Goal: Task Accomplishment & Management: Use online tool/utility

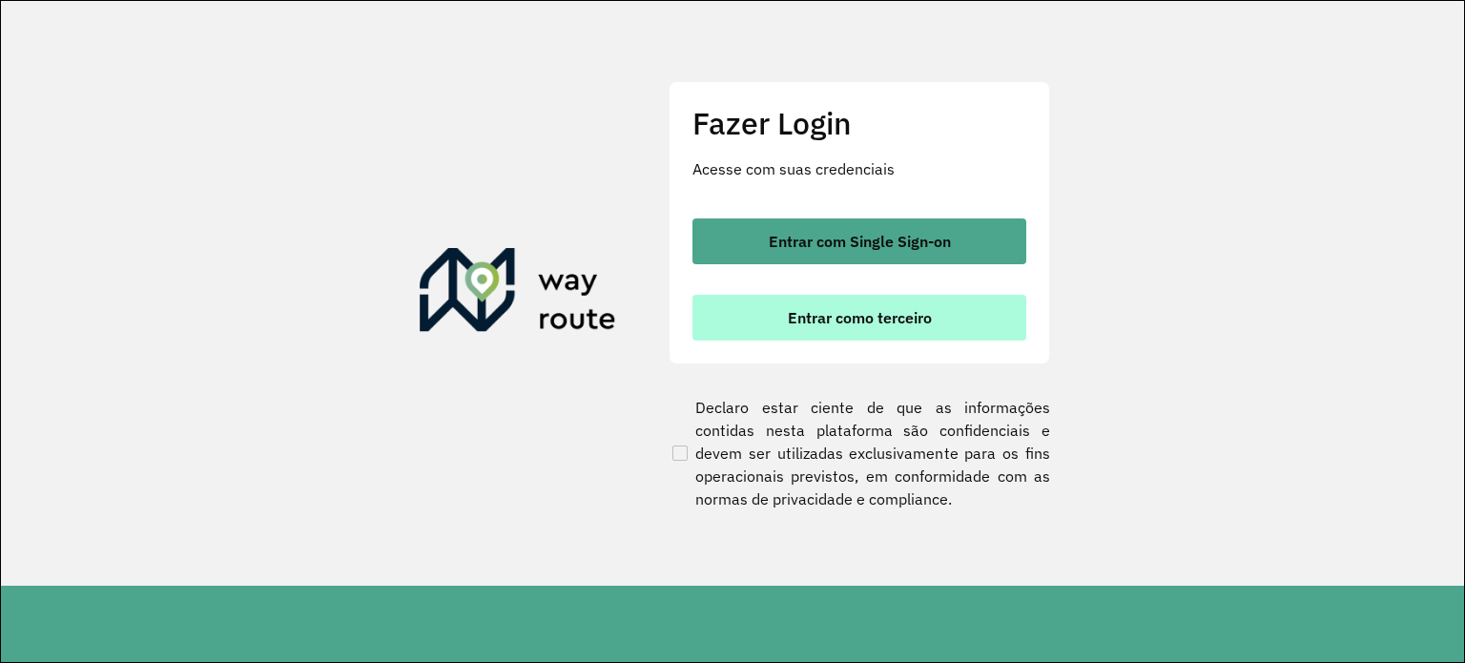
click at [824, 335] on button "Entrar como terceiro" at bounding box center [860, 318] width 334 height 46
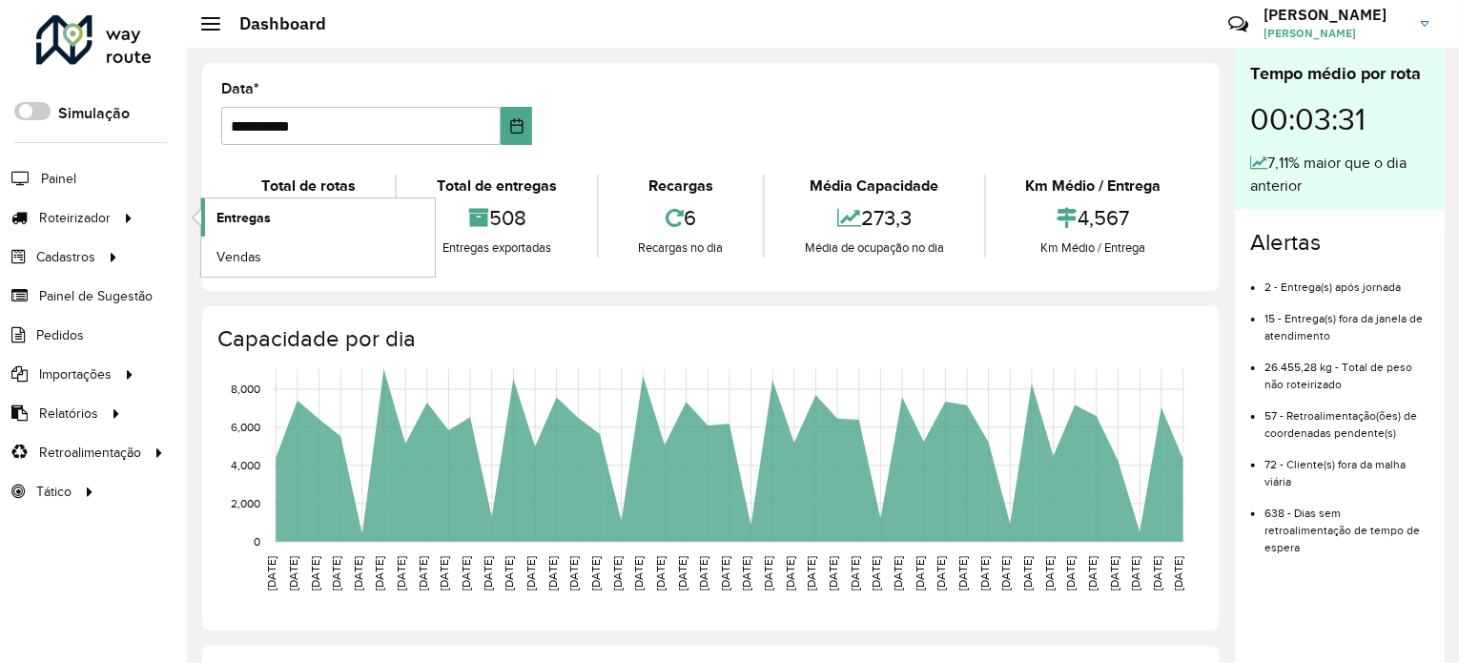
click at [250, 230] on link "Entregas" at bounding box center [318, 217] width 234 height 38
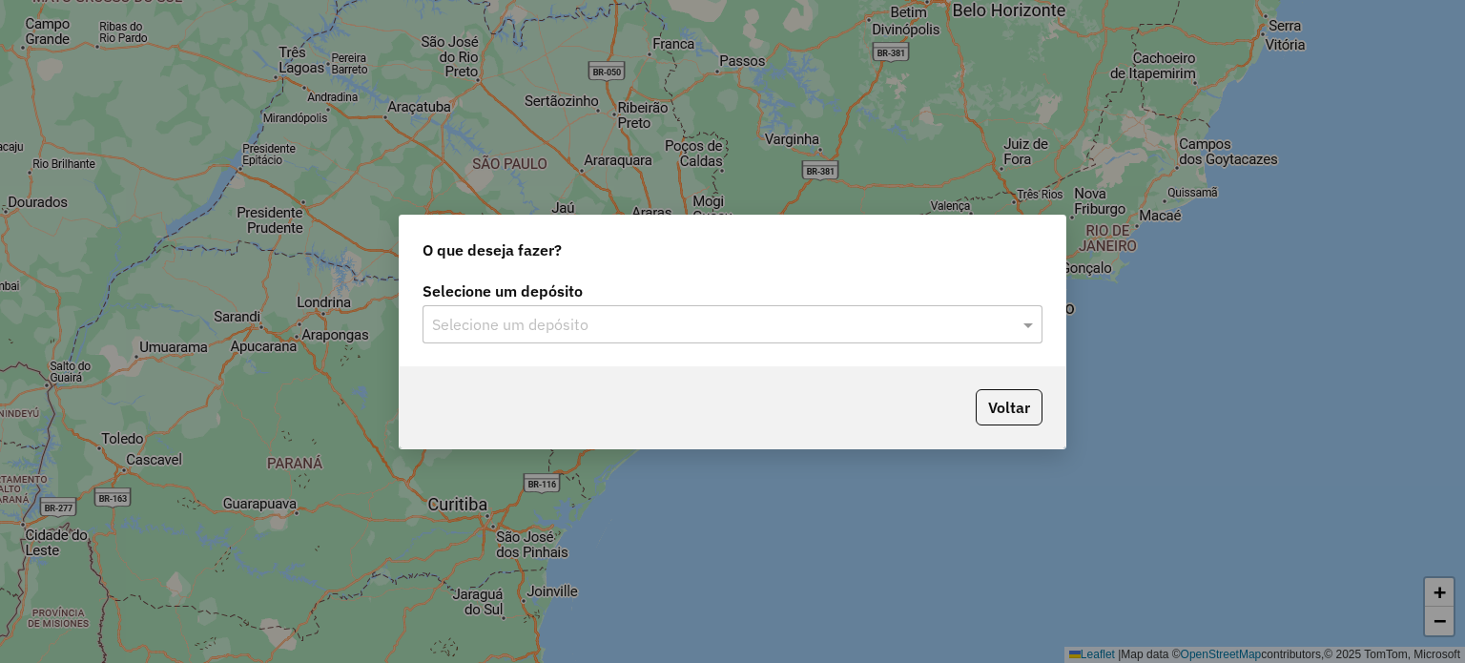
click at [498, 320] on input "text" at bounding box center [713, 325] width 563 height 23
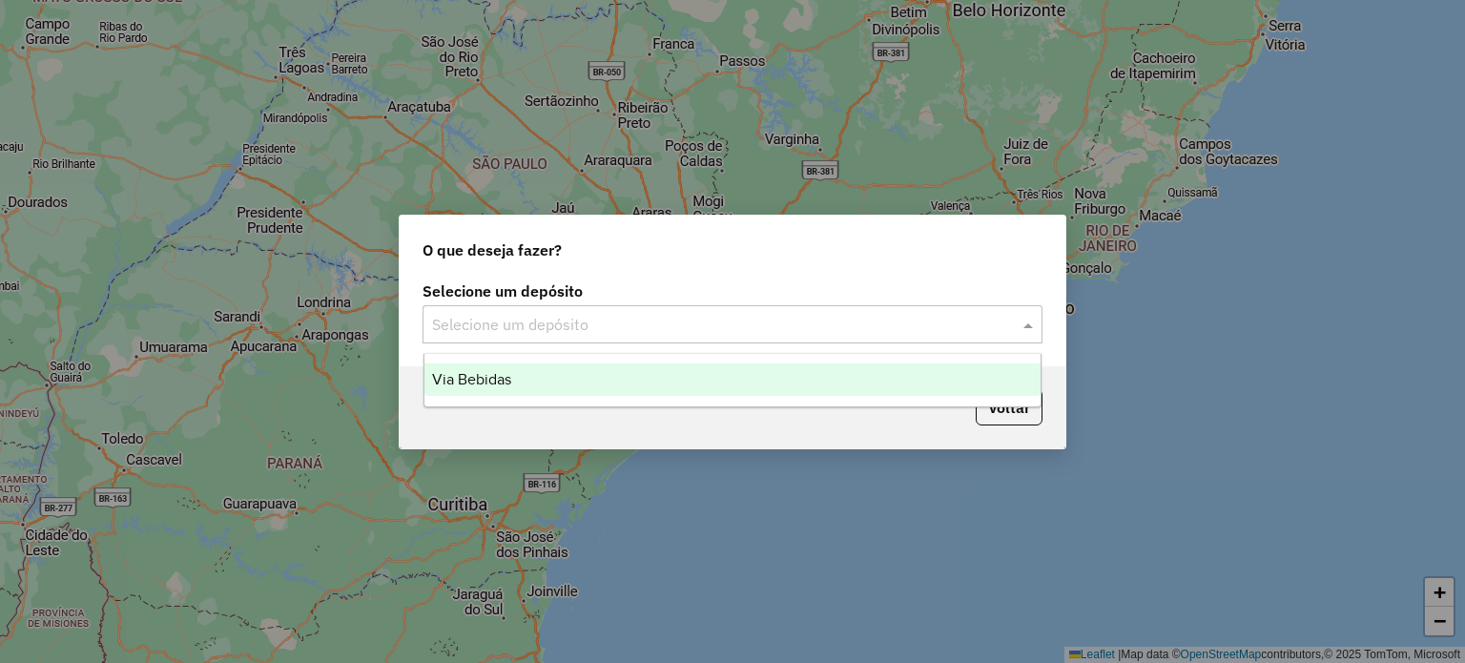
click at [497, 385] on span "Via Bebidas" at bounding box center [471, 379] width 79 height 16
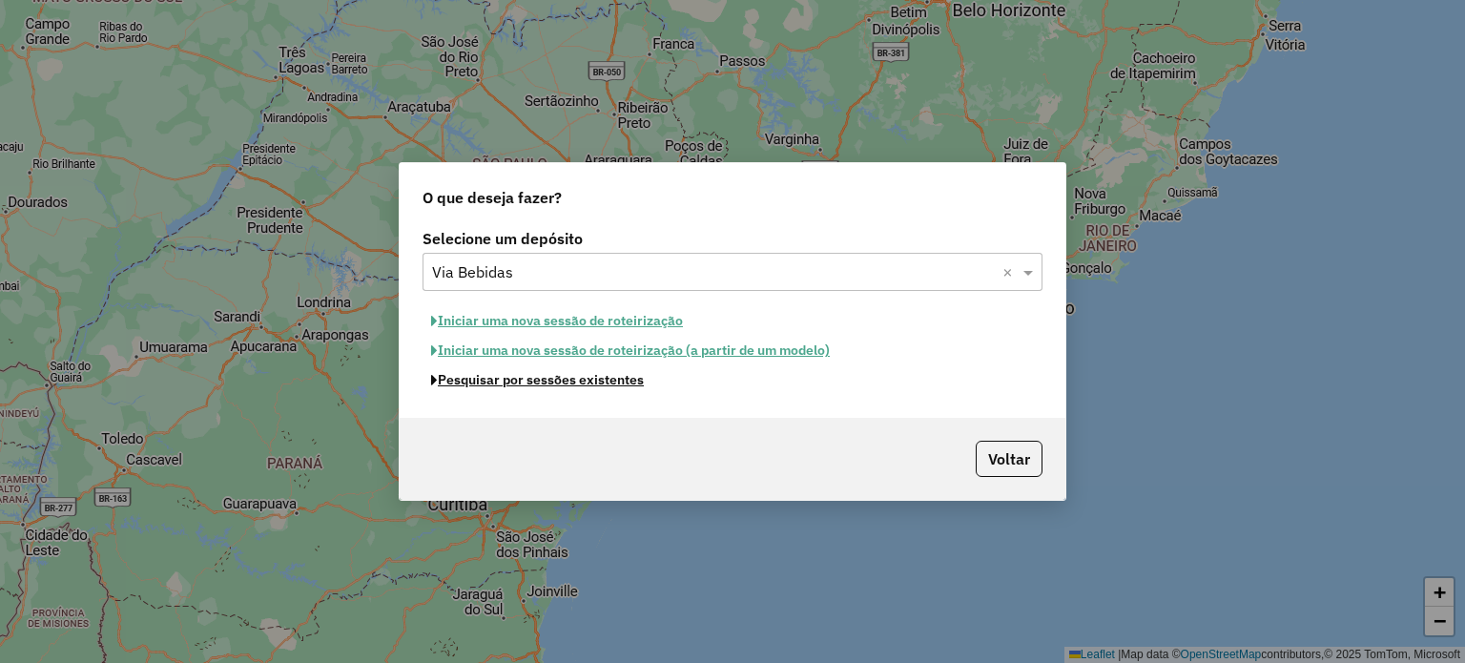
click at [588, 388] on button "Pesquisar por sessões existentes" at bounding box center [538, 380] width 230 height 30
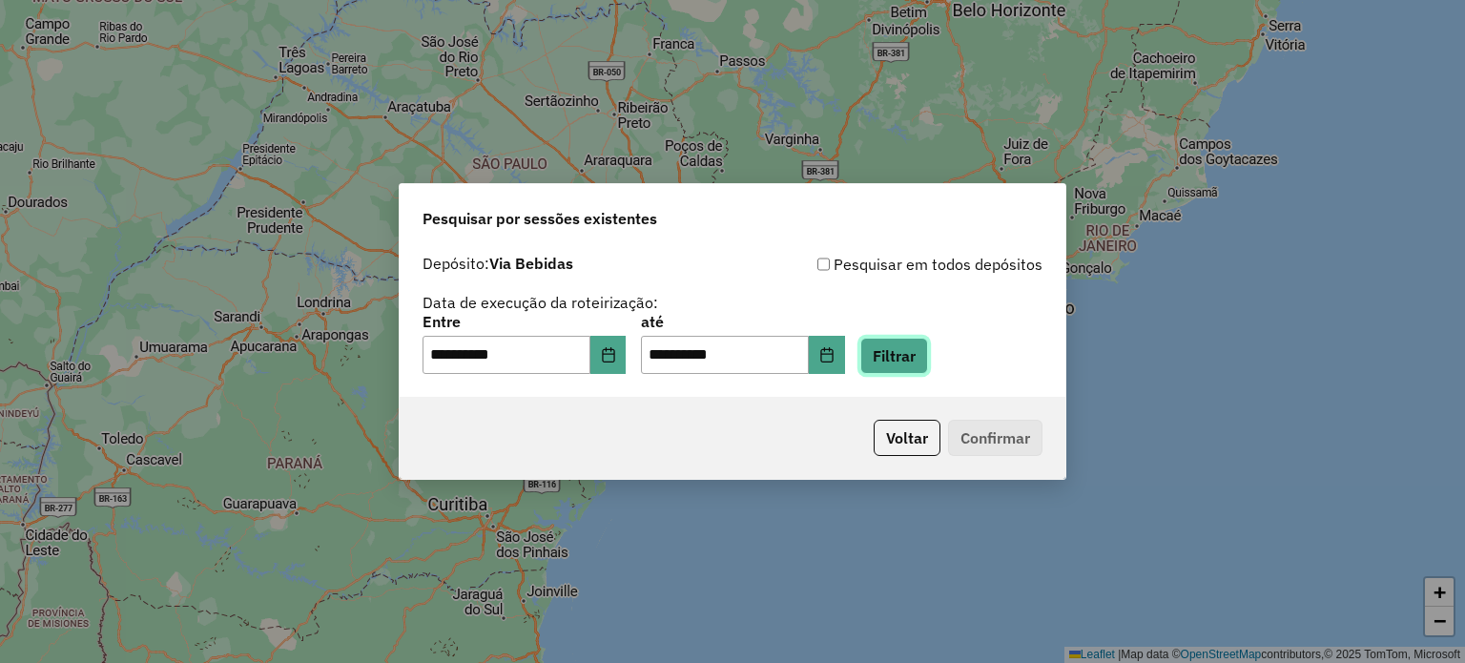
click at [928, 358] on button "Filtrar" at bounding box center [894, 356] width 68 height 36
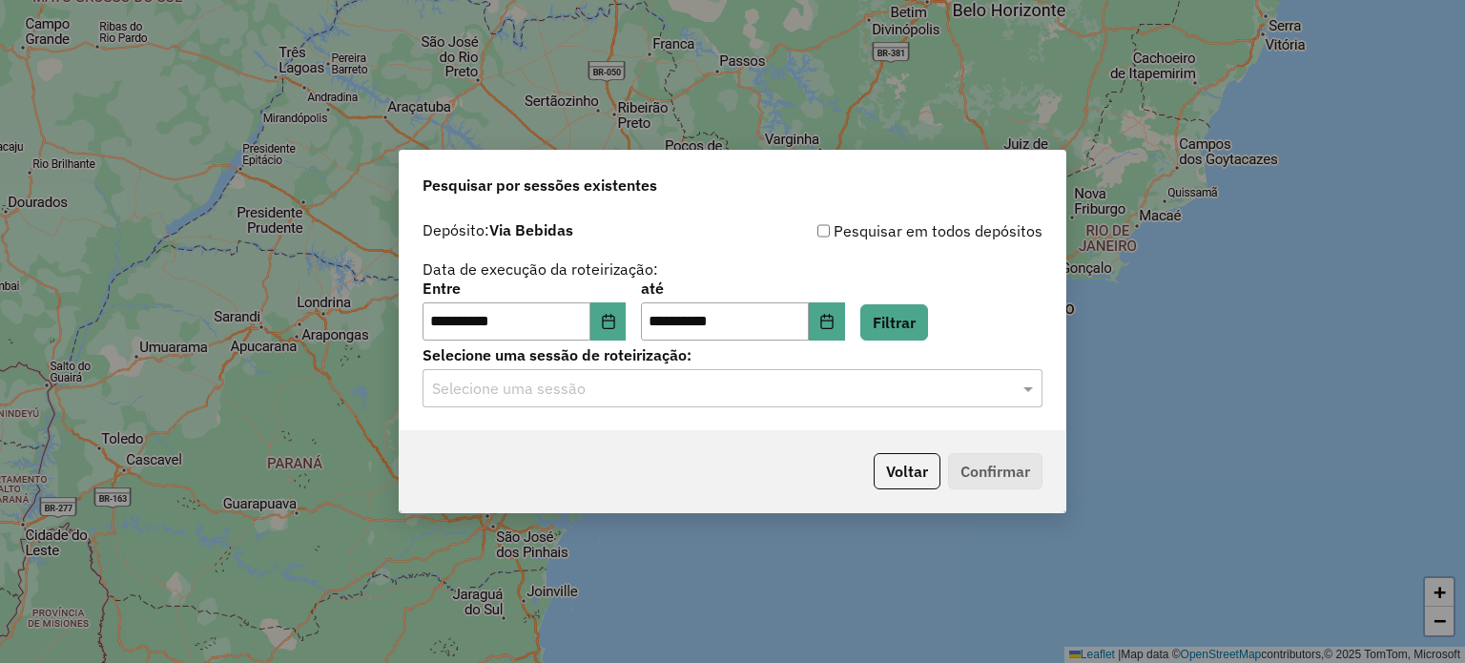
click at [594, 395] on input "text" at bounding box center [713, 389] width 563 height 23
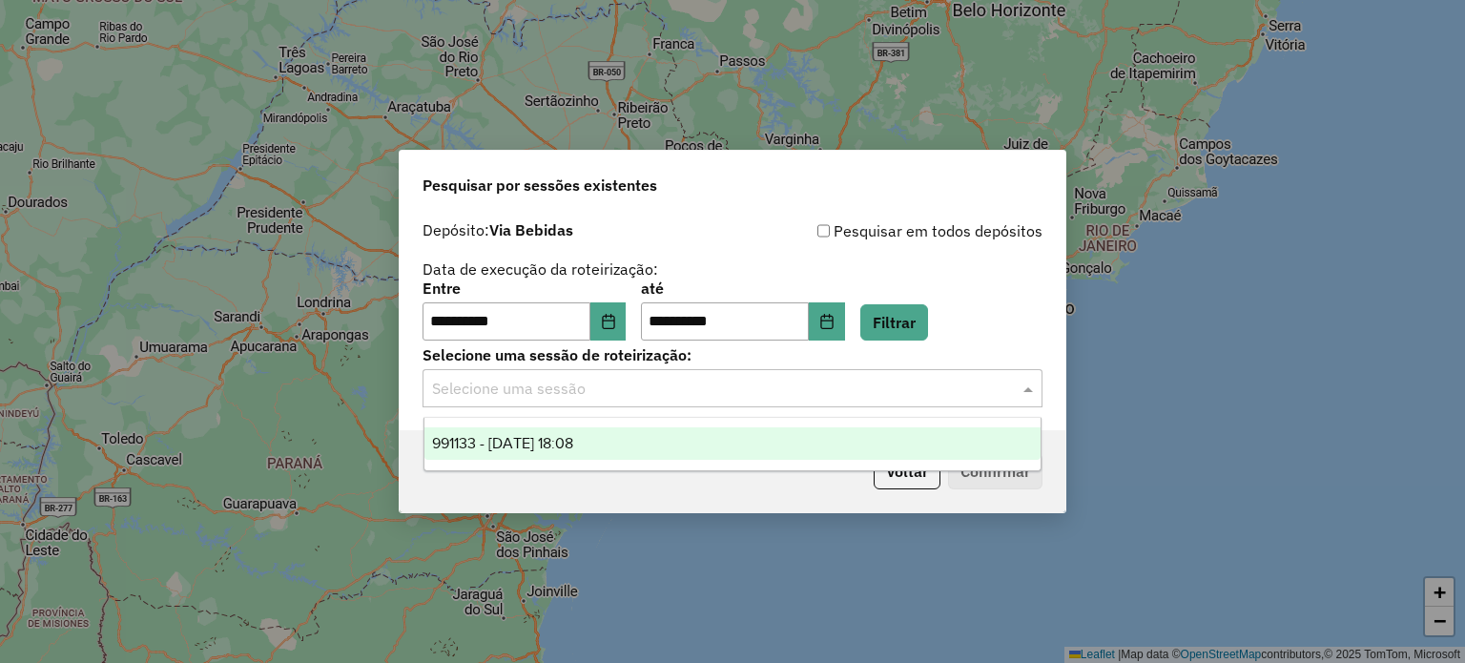
click at [521, 437] on span "991133 - 19/08/2025 18:08" at bounding box center [502, 443] width 141 height 16
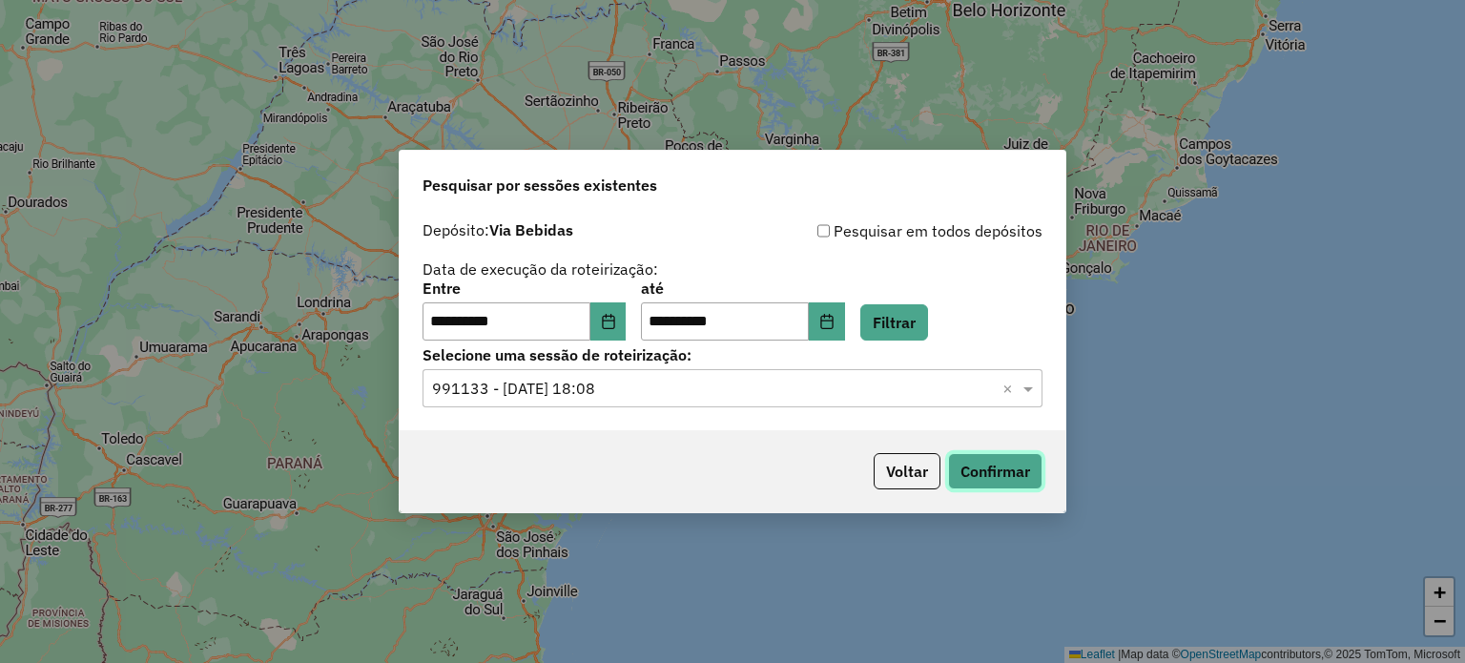
click at [987, 469] on button "Confirmar" at bounding box center [995, 471] width 94 height 36
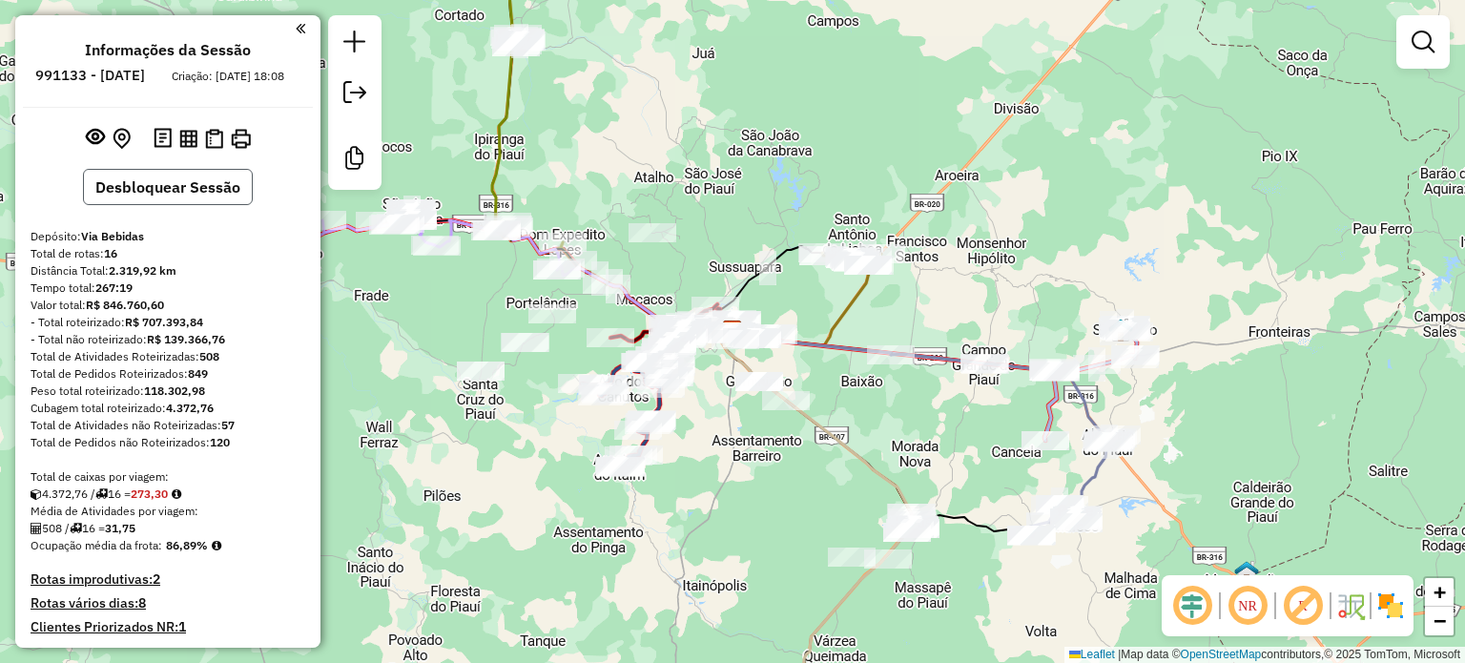
click at [187, 205] on button "Desbloquear Sessão" at bounding box center [168, 187] width 170 height 36
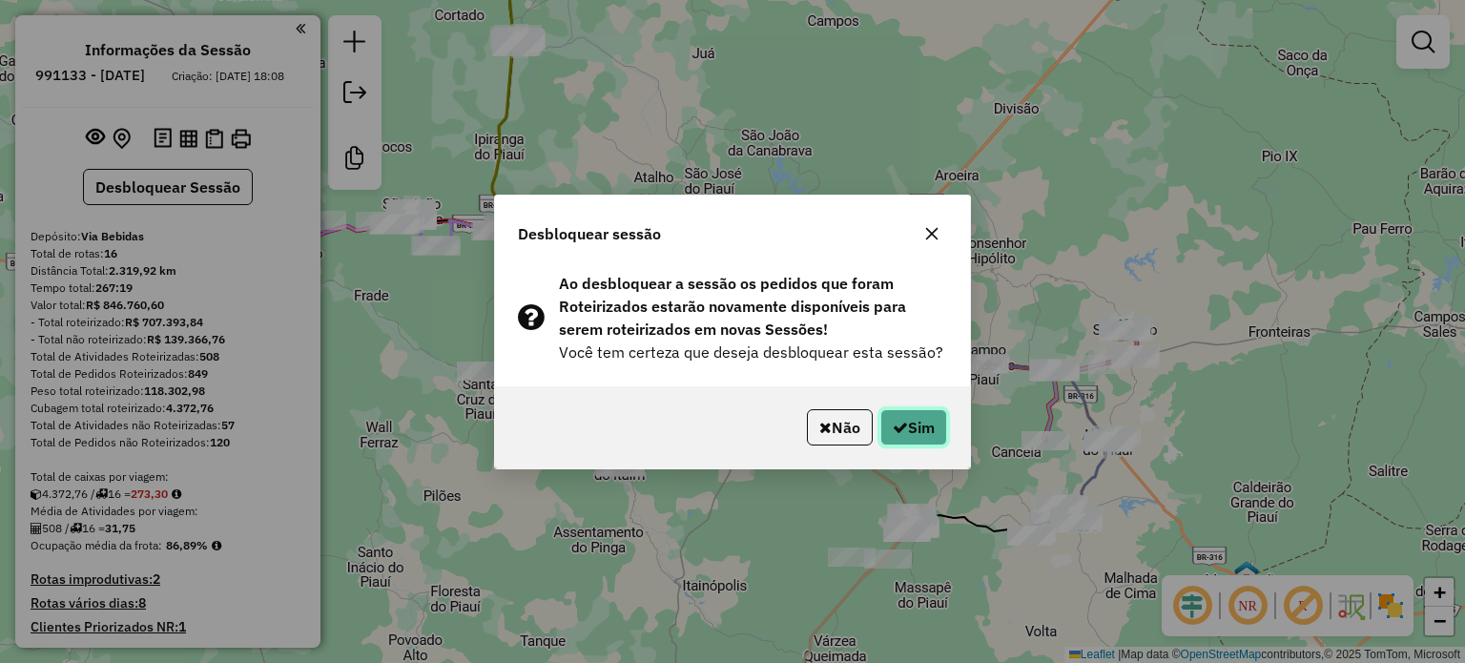
click at [897, 426] on icon "button" at bounding box center [900, 427] width 15 height 15
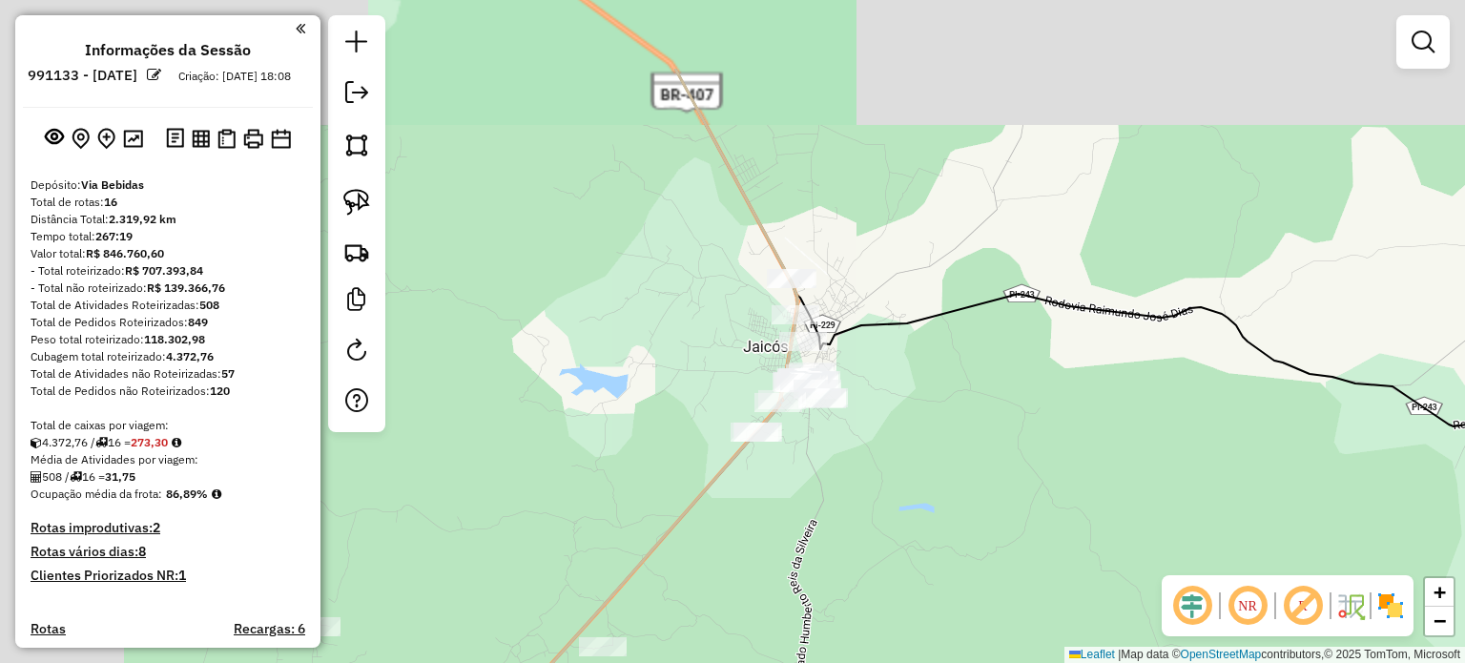
drag, startPoint x: 983, startPoint y: 495, endPoint x: 1018, endPoint y: 512, distance: 39.3
click at [1018, 512] on div "Janela de atendimento Grade de atendimento Capacidade Transportadoras Veículos …" at bounding box center [732, 331] width 1465 height 663
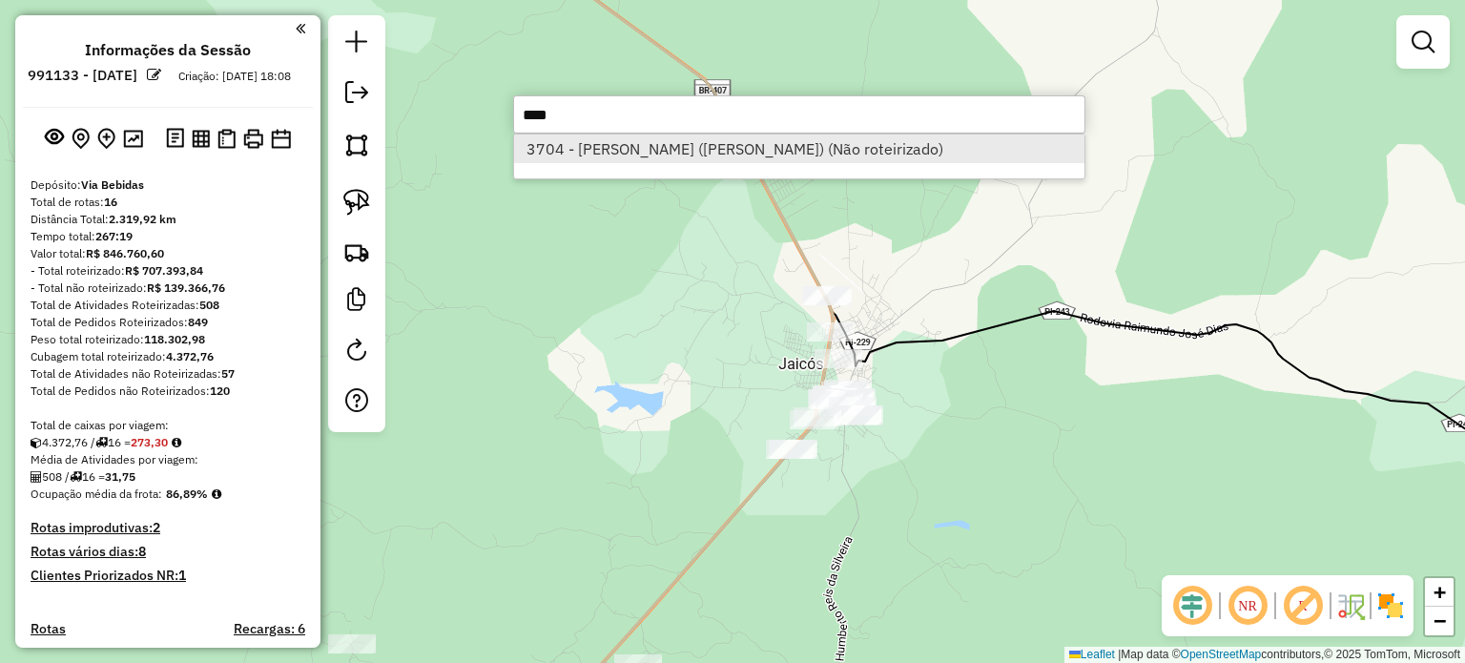
type input "****"
click at [679, 140] on li "3704 - [PERSON_NAME] ([PERSON_NAME]) (Não roteirizado)" at bounding box center [799, 149] width 570 height 29
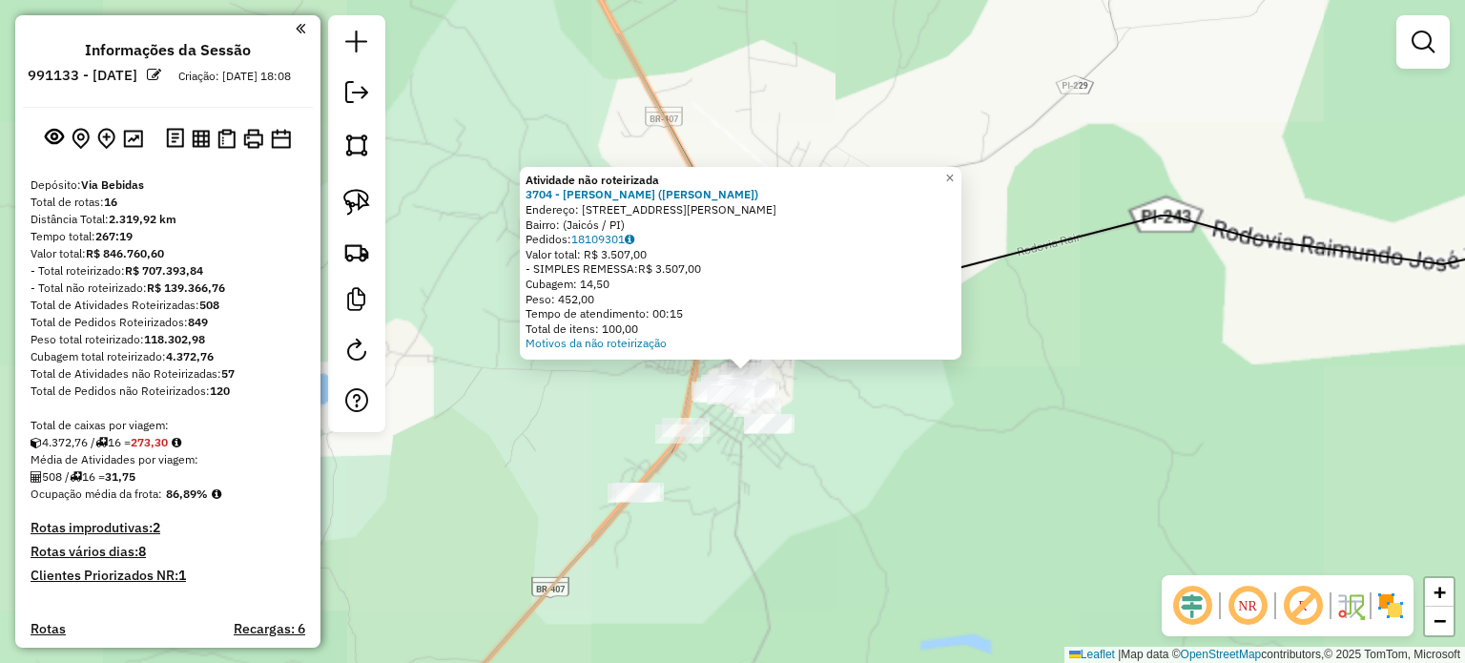
drag, startPoint x: 820, startPoint y: 418, endPoint x: 888, endPoint y: 547, distance: 145.5
click at [889, 549] on div "Atividade não roteirizada 3704 - [PERSON_NAME] ([PERSON_NAME][GEOGRAPHIC_DATA])…" at bounding box center [732, 331] width 1465 height 663
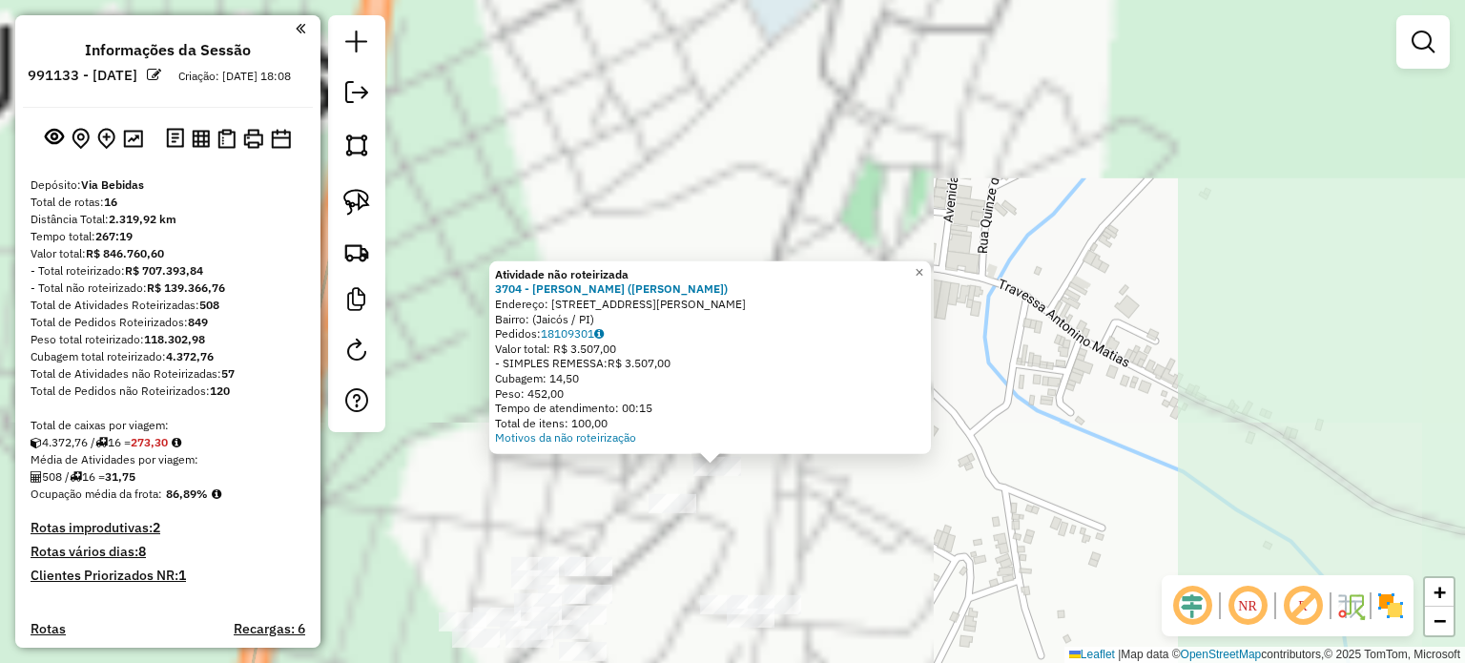
drag, startPoint x: 651, startPoint y: 384, endPoint x: 1004, endPoint y: 586, distance: 406.3
click at [1010, 598] on div "Atividade não roteirizada 3704 - [PERSON_NAME] ([PERSON_NAME][GEOGRAPHIC_DATA])…" at bounding box center [732, 331] width 1465 height 663
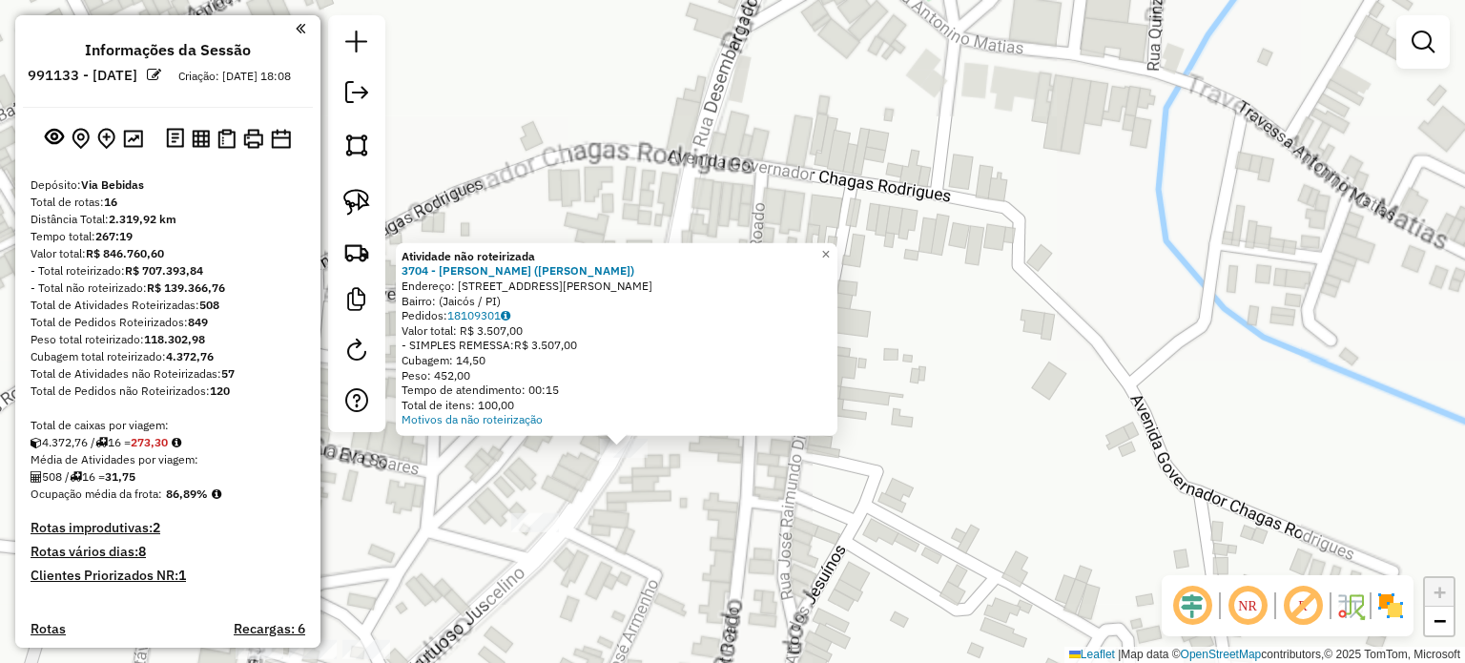
drag, startPoint x: 737, startPoint y: 482, endPoint x: 880, endPoint y: 529, distance: 149.9
click at [912, 532] on div "Atividade não roteirizada 3704 - [PERSON_NAME] ([PERSON_NAME][GEOGRAPHIC_DATA])…" at bounding box center [732, 331] width 1465 height 663
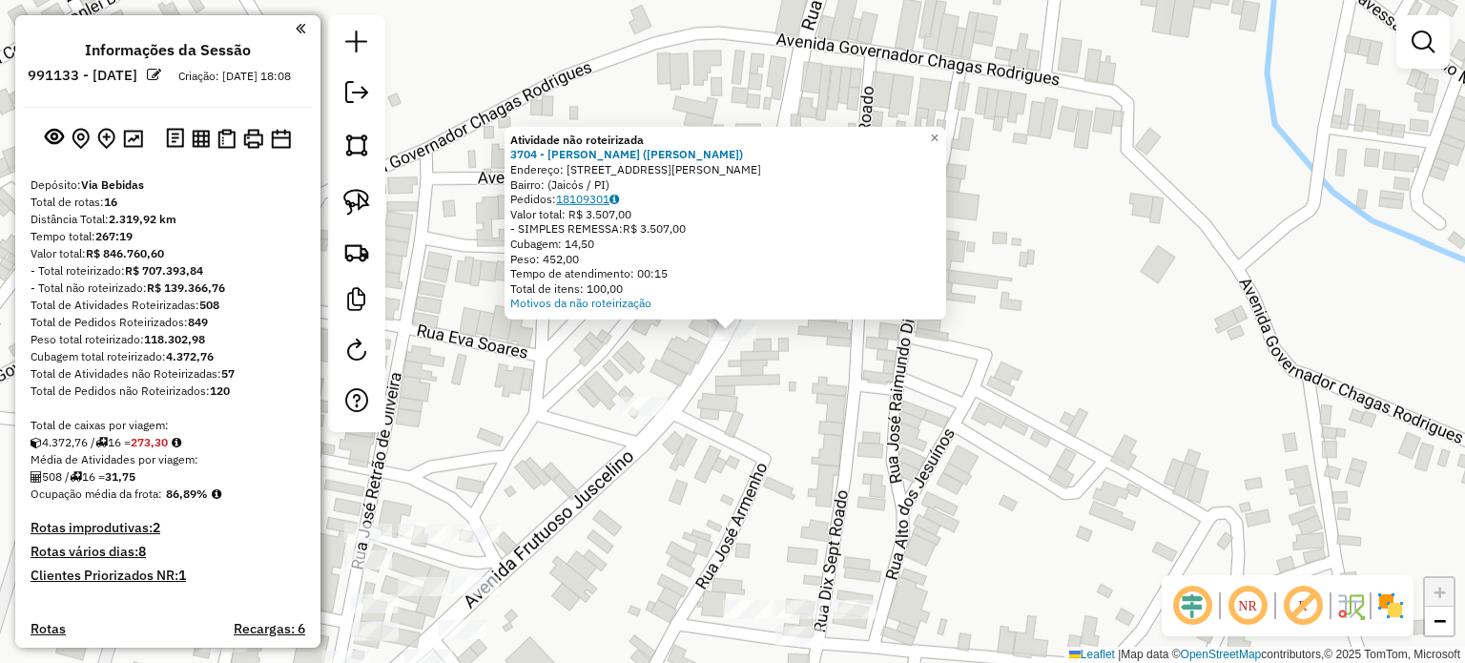
click at [599, 202] on link "18109301" at bounding box center [587, 199] width 63 height 14
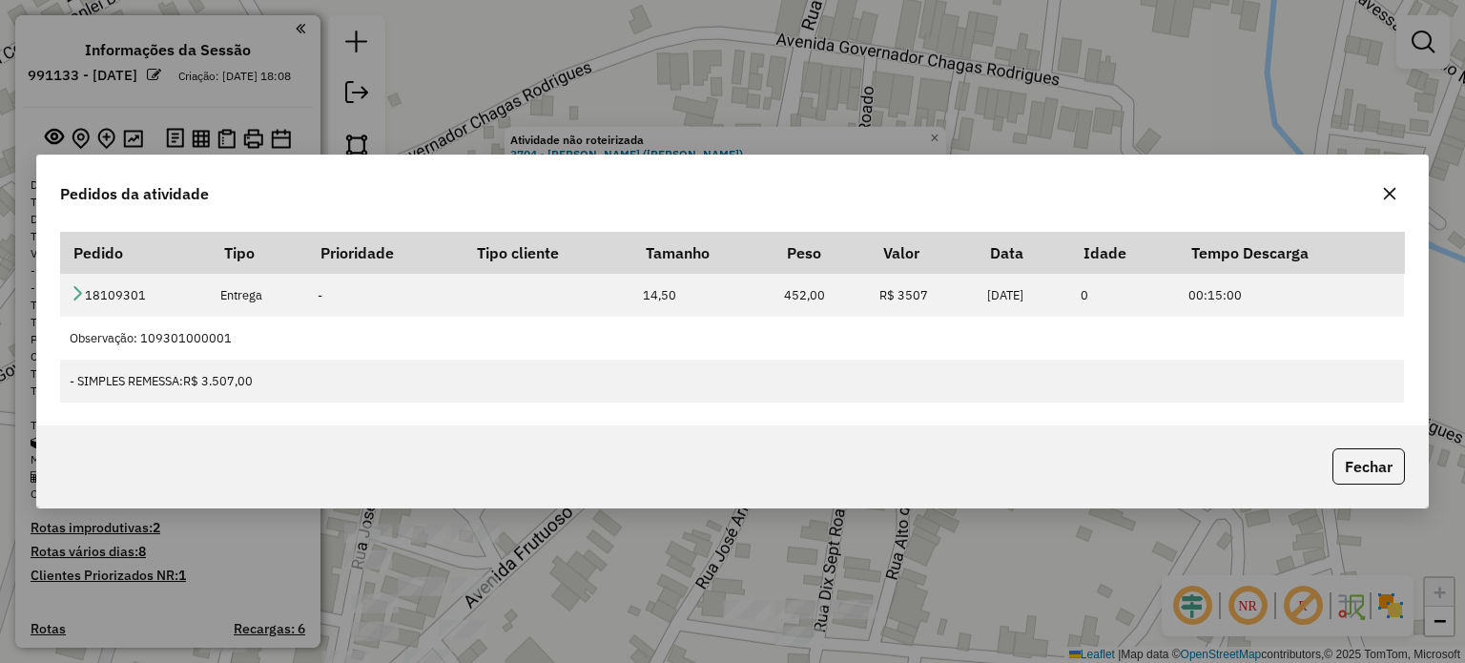
click at [672, 102] on div "Pedidos da atividade Pedido Tipo Prioridade Tipo cliente Tamanho Peso Valor Dat…" at bounding box center [732, 331] width 1465 height 663
click at [1384, 189] on icon "button" at bounding box center [1389, 194] width 12 height 12
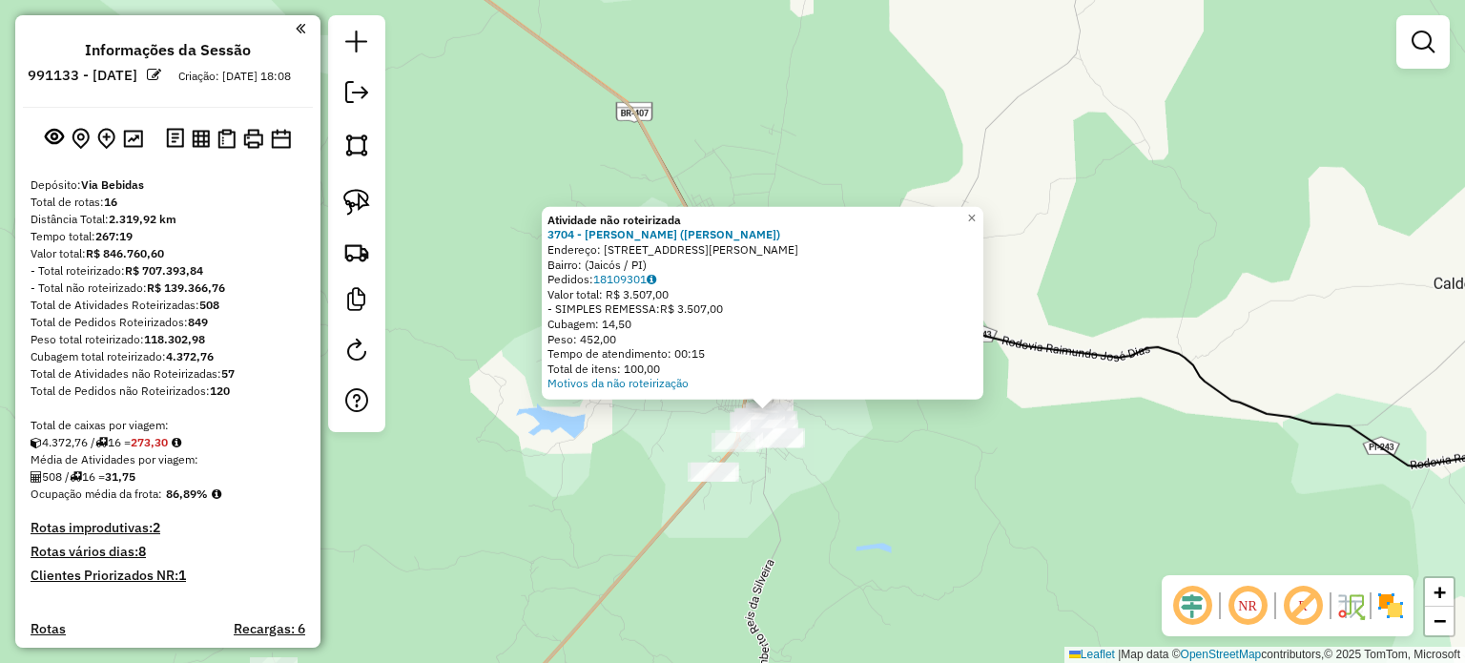
drag, startPoint x: 1408, startPoint y: 278, endPoint x: 646, endPoint y: 297, distance: 762.4
click at [698, 291] on div "Atividade não roteirizada 3704 - [PERSON_NAME] ([PERSON_NAME][GEOGRAPHIC_DATA])…" at bounding box center [732, 331] width 1465 height 663
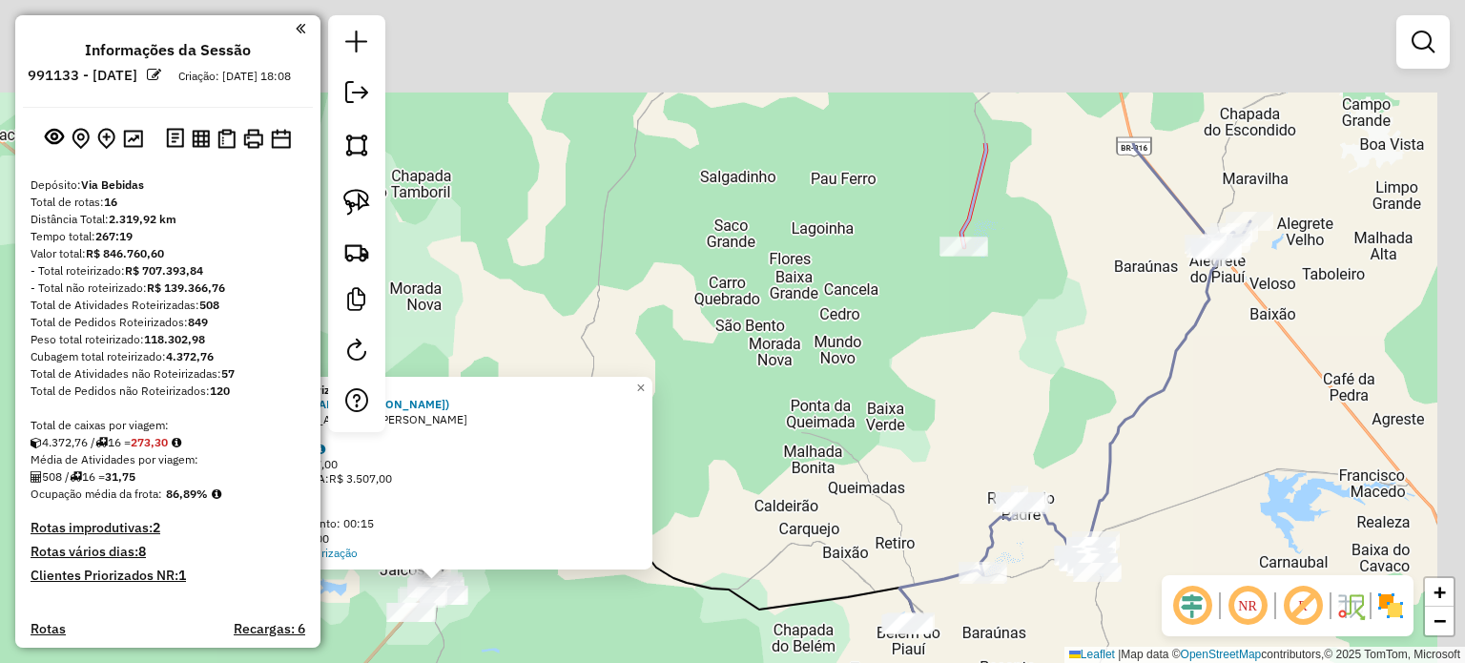
drag, startPoint x: 1334, startPoint y: 212, endPoint x: 1221, endPoint y: 387, distance: 208.5
click at [1221, 387] on div "Atividade não roteirizada 3704 - [PERSON_NAME] ([PERSON_NAME][GEOGRAPHIC_DATA])…" at bounding box center [732, 331] width 1465 height 663
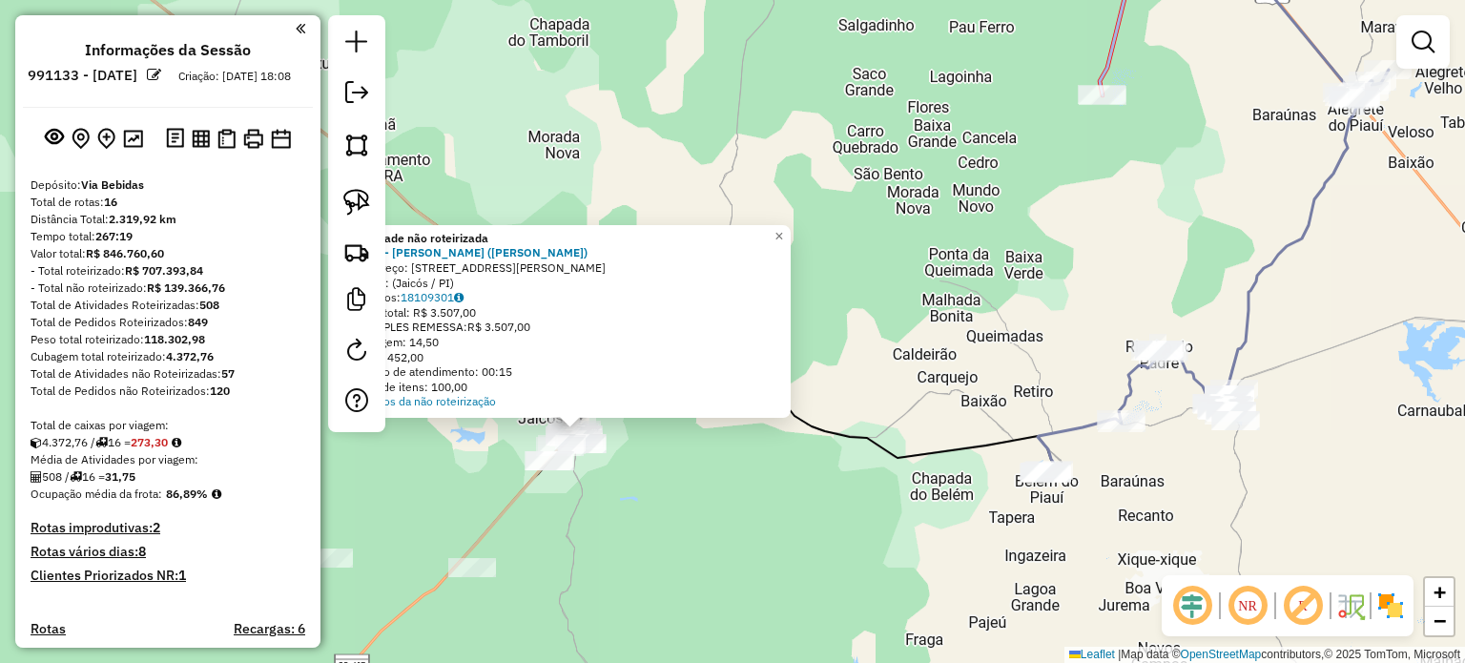
drag, startPoint x: 800, startPoint y: 476, endPoint x: 957, endPoint y: 306, distance: 230.9
click at [961, 304] on div "Atividade não roteirizada 3704 - [PERSON_NAME] ([PERSON_NAME][GEOGRAPHIC_DATA])…" at bounding box center [732, 331] width 1465 height 663
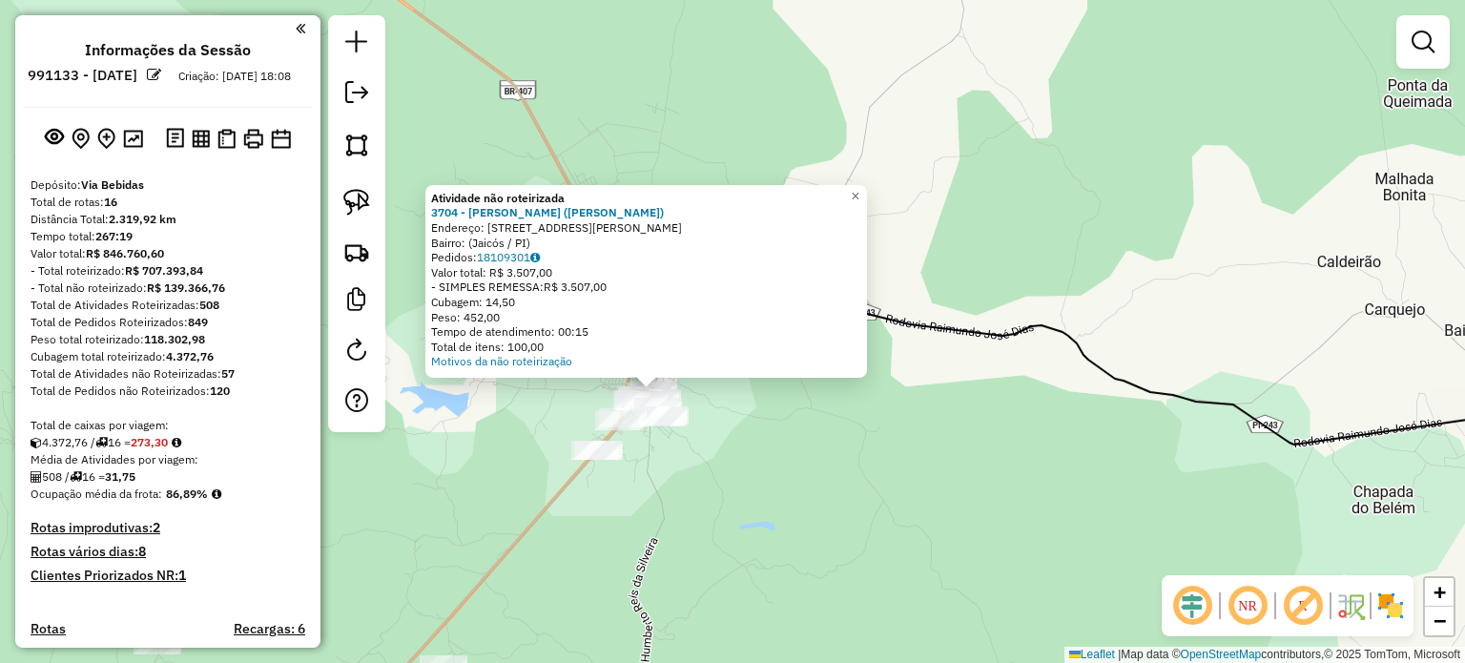
drag, startPoint x: 690, startPoint y: 429, endPoint x: 790, endPoint y: 487, distance: 115.8
click at [793, 490] on div "Atividade não roteirizada 3704 - [PERSON_NAME] ([PERSON_NAME][GEOGRAPHIC_DATA])…" at bounding box center [732, 331] width 1465 height 663
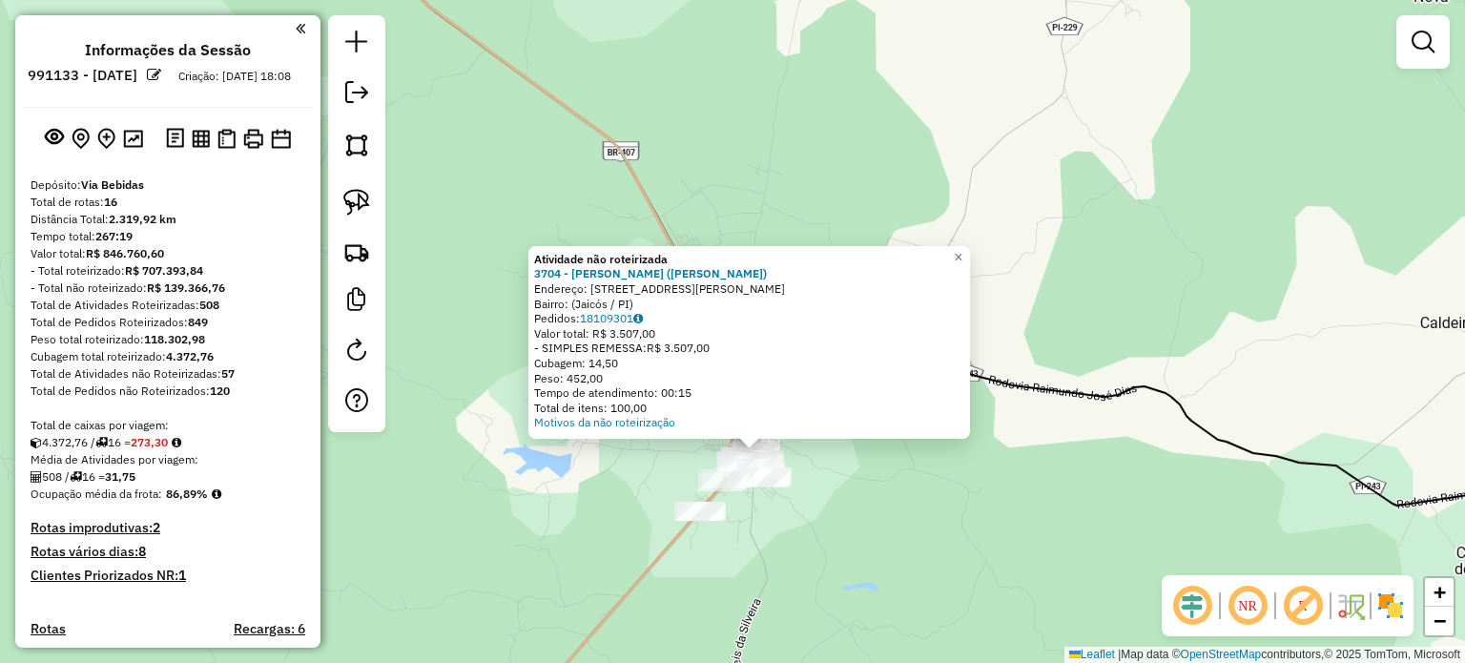
click at [879, 209] on div "Atividade não roteirizada 3704 - [PERSON_NAME] ([PERSON_NAME][GEOGRAPHIC_DATA])…" at bounding box center [732, 331] width 1465 height 663
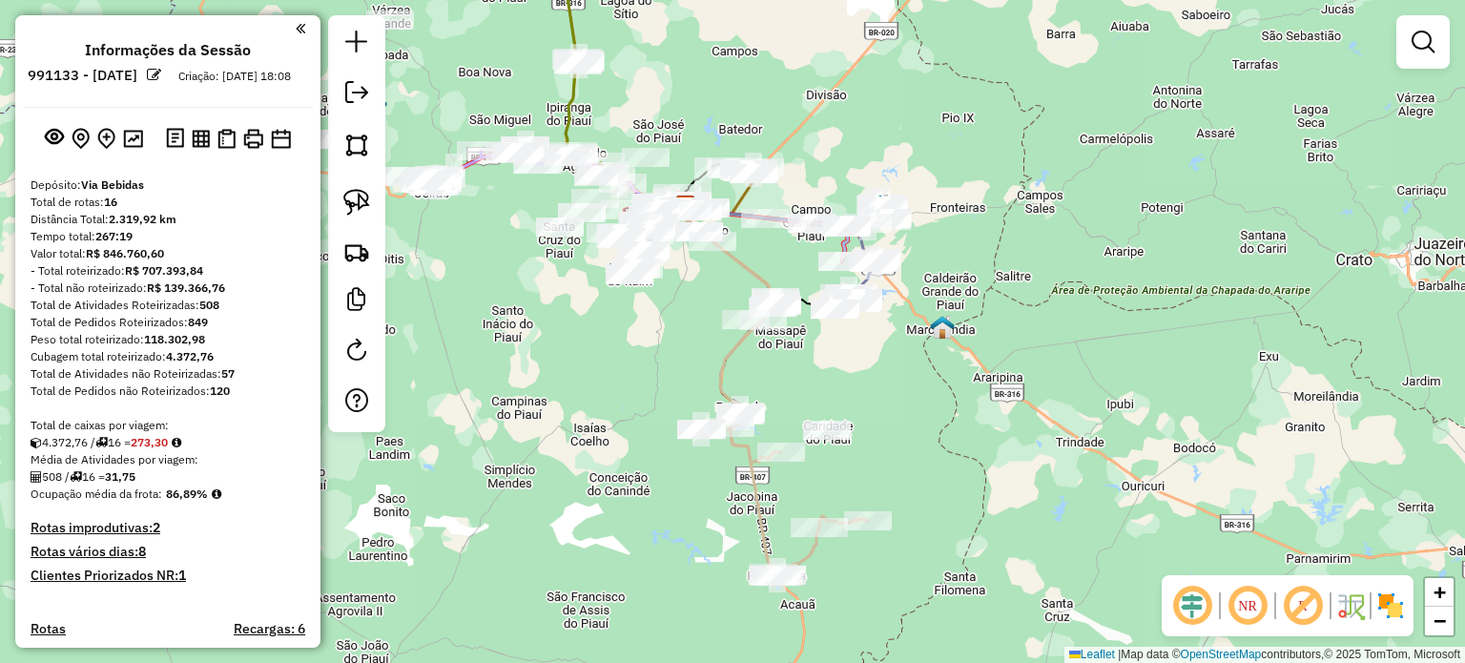
drag, startPoint x: 710, startPoint y: 285, endPoint x: 841, endPoint y: 387, distance: 166.6
click at [855, 397] on div "Janela de atendimento Grade de atendimento Capacidade Transportadoras Veículos …" at bounding box center [732, 331] width 1465 height 663
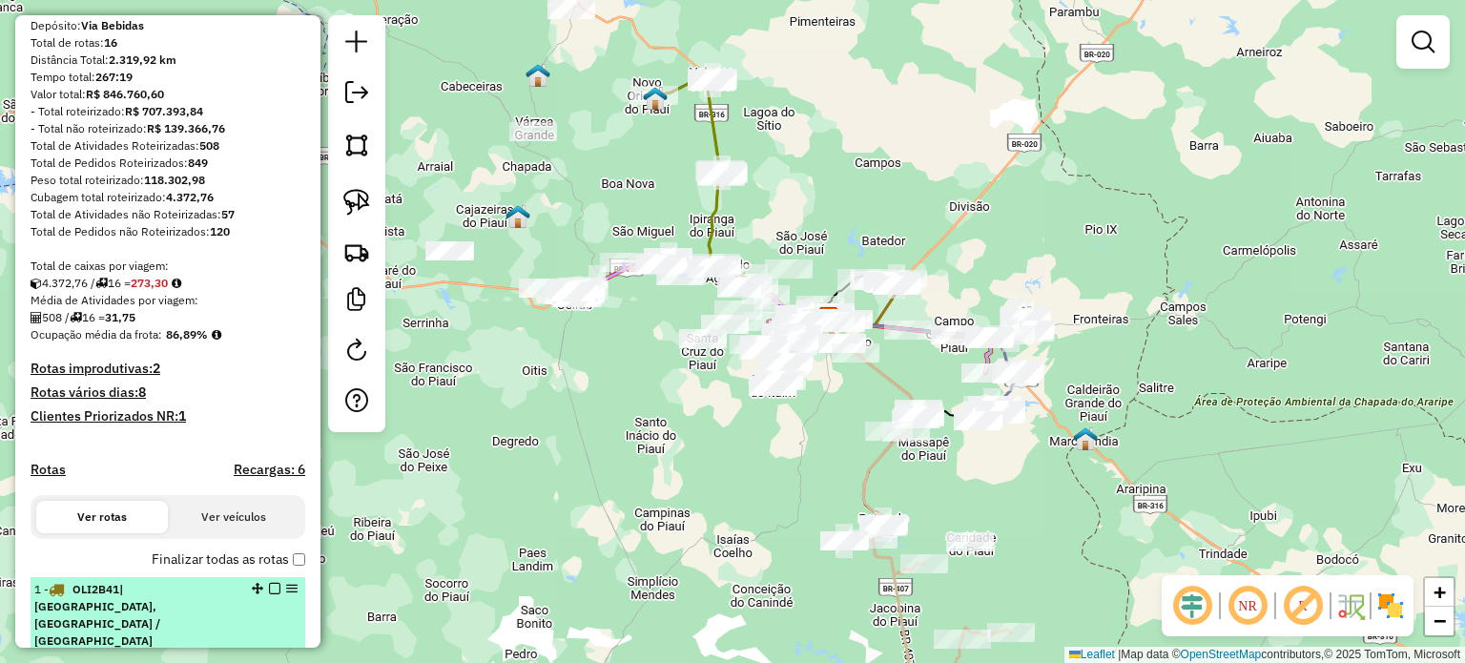
scroll to position [286, 0]
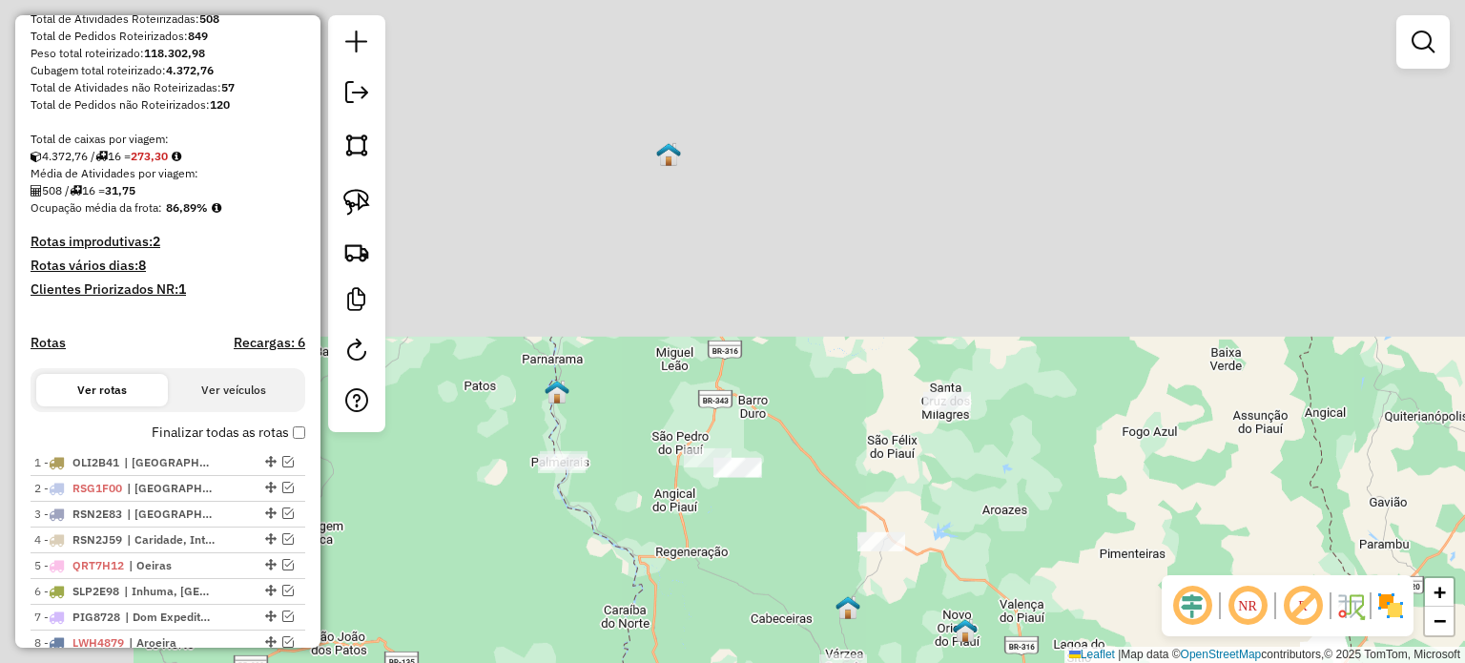
drag, startPoint x: 602, startPoint y: 176, endPoint x: 923, endPoint y: 704, distance: 618.6
click at [923, 662] on html "Aguarde... Pop-up bloqueado! Seu navegador bloqueou automáticamente a abertura …" at bounding box center [732, 331] width 1465 height 663
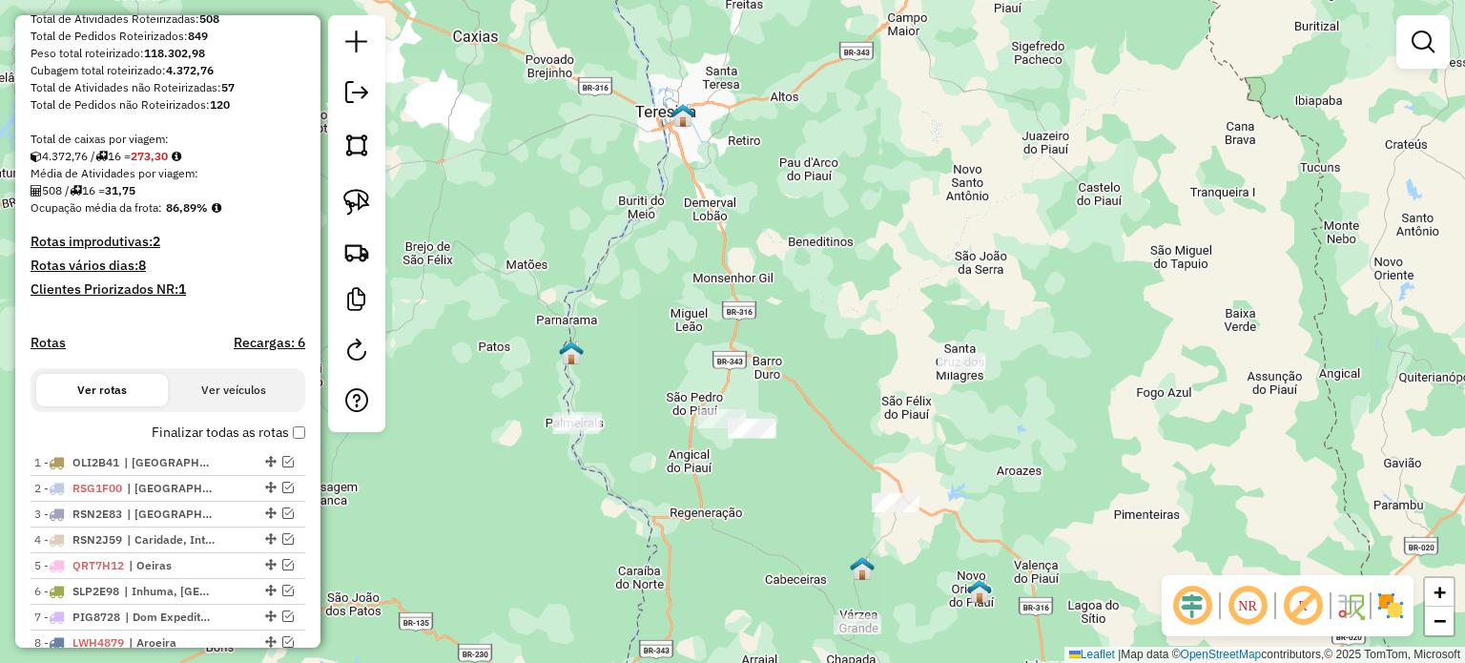
drag, startPoint x: 798, startPoint y: 541, endPoint x: 793, endPoint y: 419, distance: 122.2
click at [793, 419] on div "Janela de atendimento Grade de atendimento Capacidade Transportadoras Veículos …" at bounding box center [732, 331] width 1465 height 663
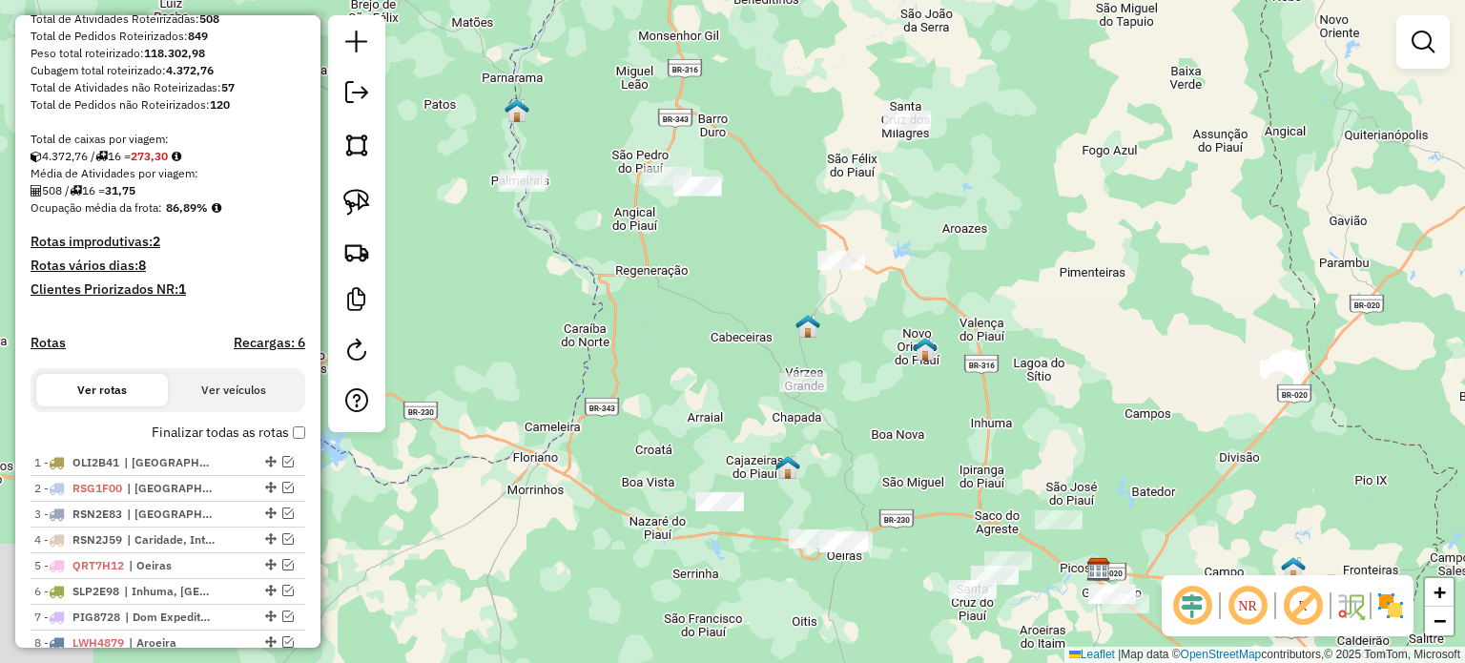
drag, startPoint x: 963, startPoint y: 495, endPoint x: 918, endPoint y: 346, distance: 155.7
click at [918, 346] on img at bounding box center [925, 349] width 25 height 25
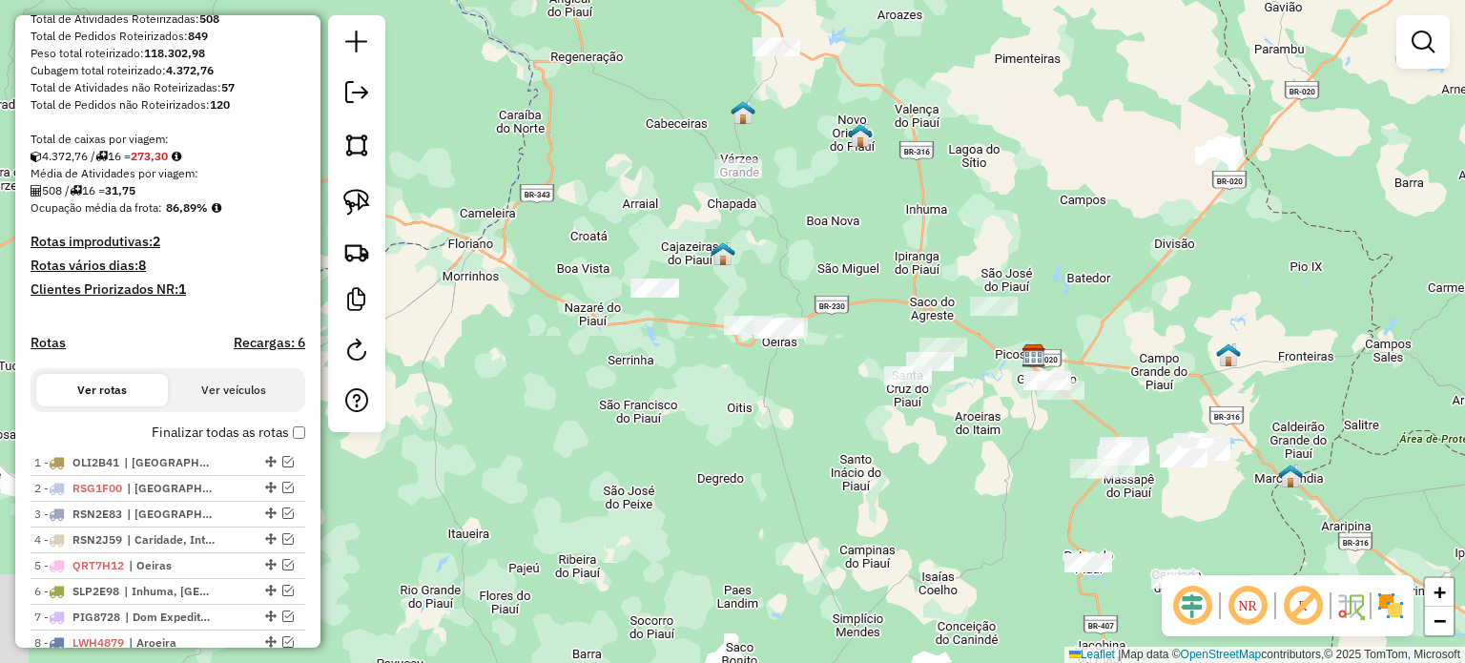
drag, startPoint x: 899, startPoint y: 505, endPoint x: 821, endPoint y: 282, distance: 235.3
click at [824, 286] on div "Janela de atendimento Grade de atendimento Capacidade Transportadoras Veículos …" at bounding box center [732, 331] width 1465 height 663
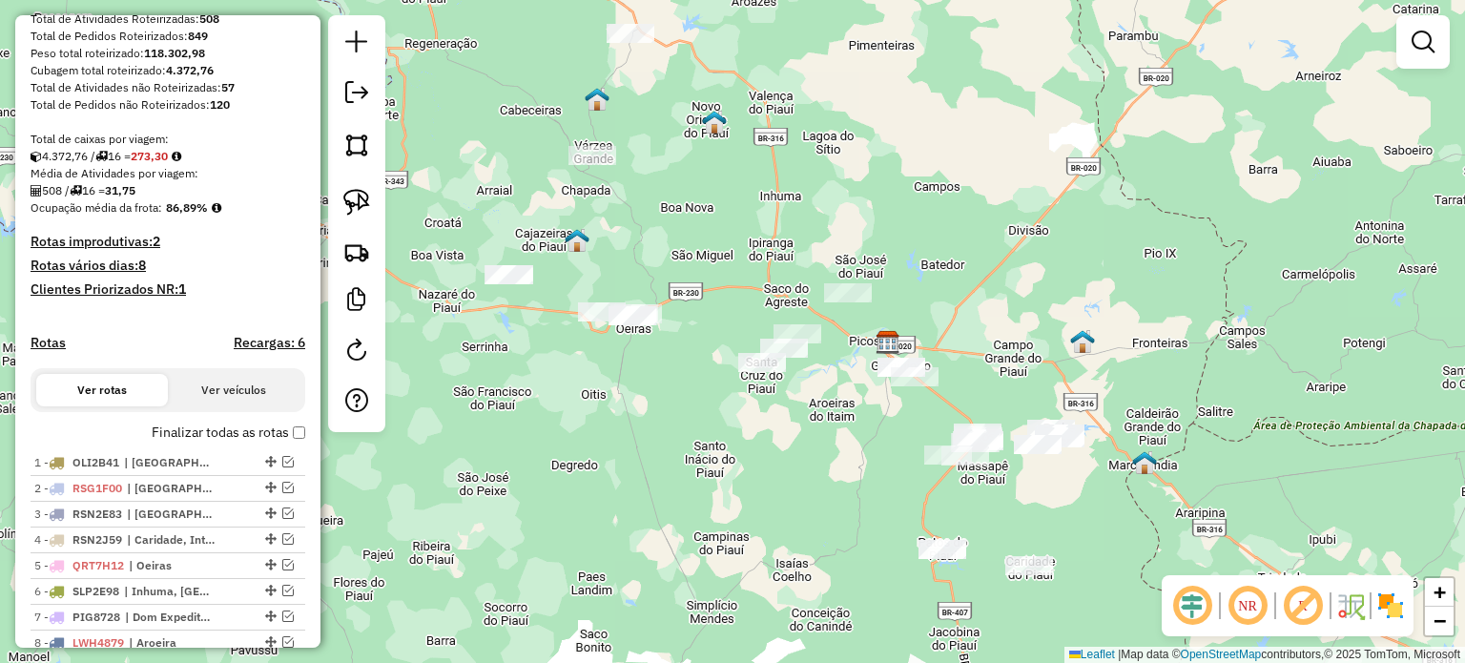
drag, startPoint x: 834, startPoint y: 411, endPoint x: 677, endPoint y: 428, distance: 157.4
click at [677, 428] on div "Janela de atendimento Grade de atendimento Capacidade Transportadoras Veículos …" at bounding box center [732, 331] width 1465 height 663
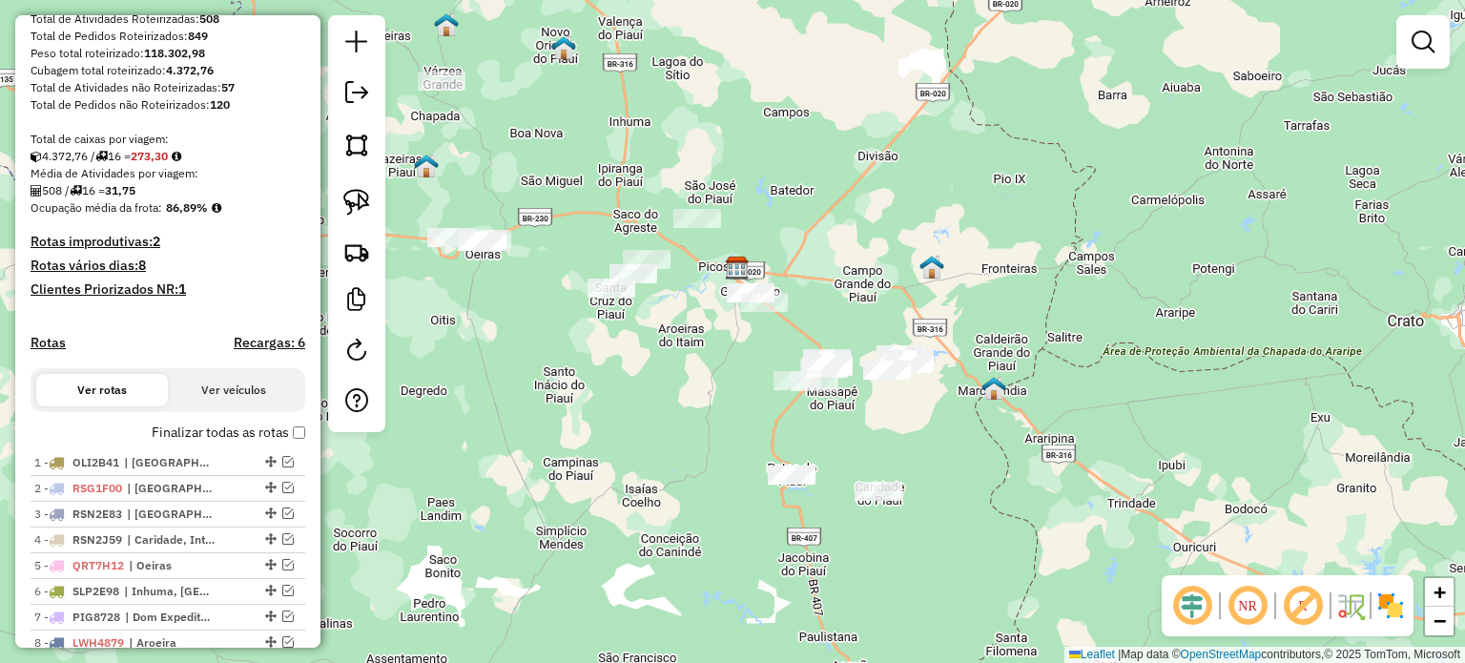
drag, startPoint x: 913, startPoint y: 532, endPoint x: 782, endPoint y: 447, distance: 155.8
click at [782, 447] on div "Janela de atendimento Grade de atendimento Capacidade Transportadoras Veículos …" at bounding box center [732, 331] width 1465 height 663
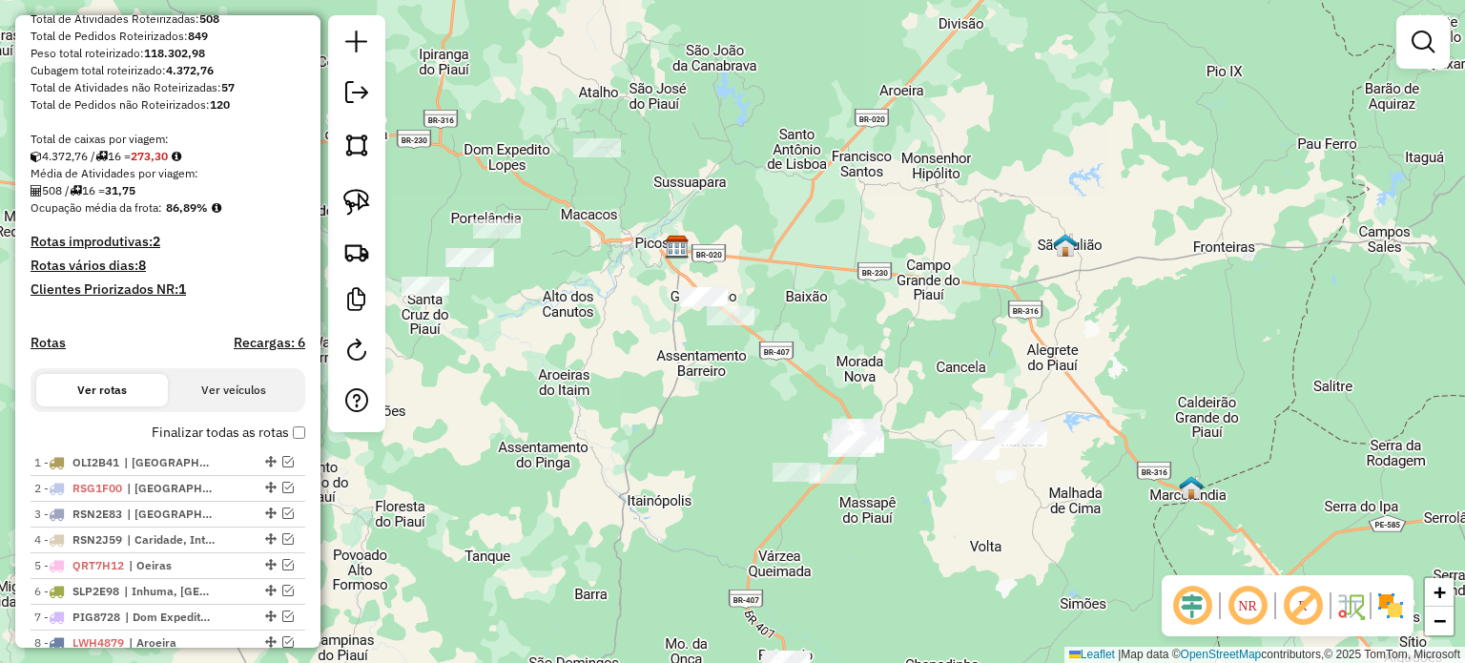
drag, startPoint x: 853, startPoint y: 409, endPoint x: 889, endPoint y: 584, distance: 178.3
click at [889, 584] on div "Janela de atendimento Grade de atendimento Capacidade Transportadoras Veículos …" at bounding box center [732, 331] width 1465 height 663
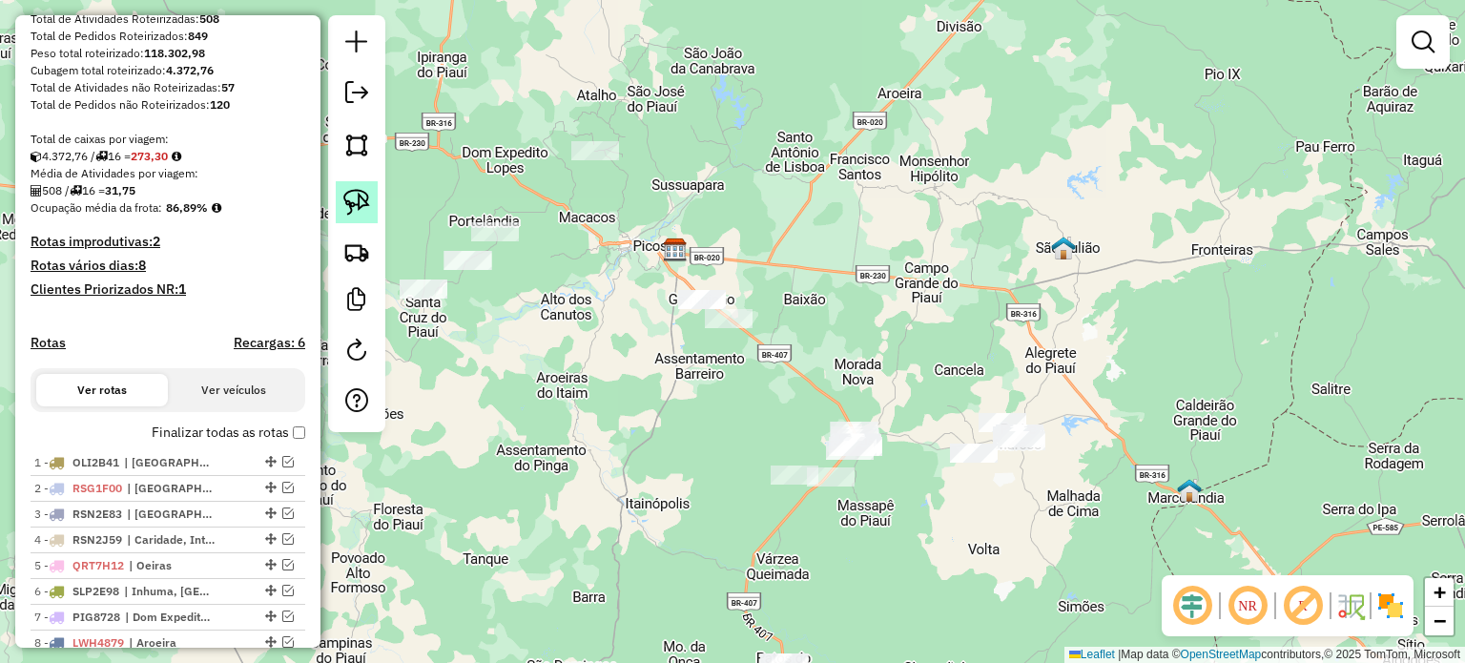
click at [362, 190] on img at bounding box center [356, 202] width 27 height 27
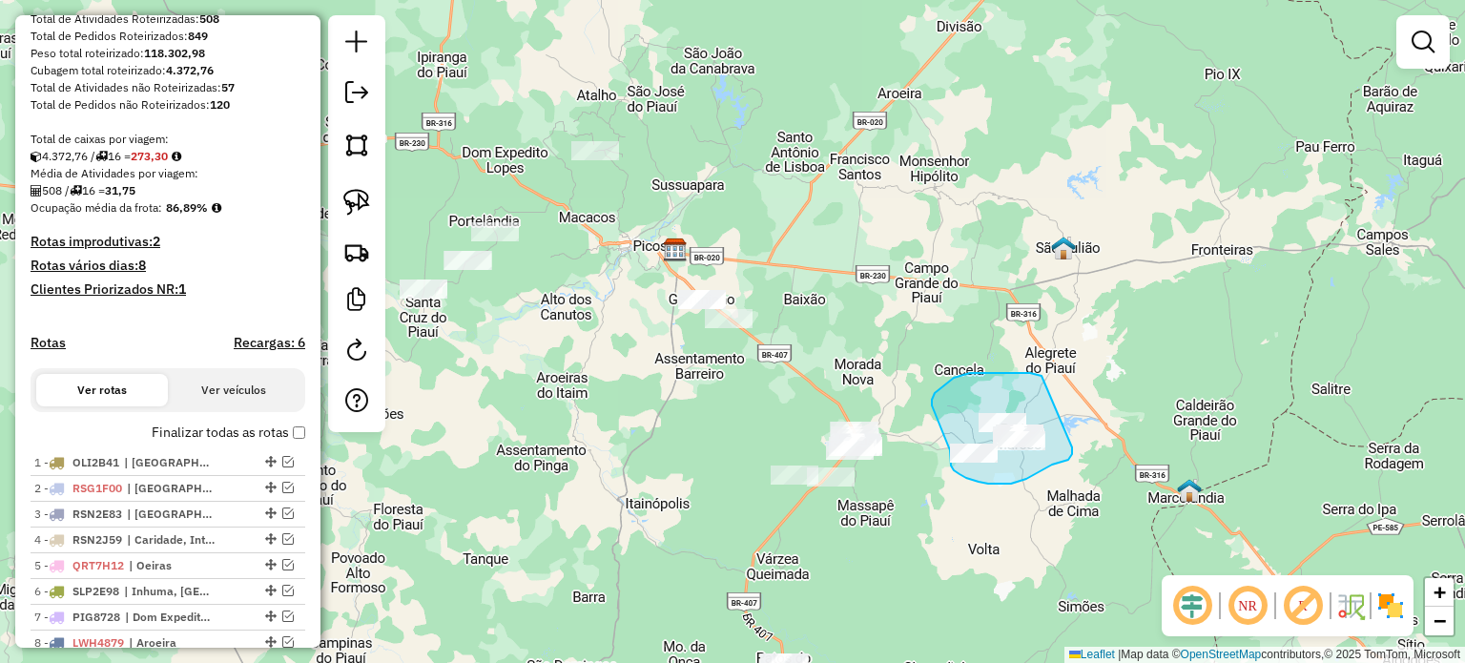
drag, startPoint x: 1004, startPoint y: 373, endPoint x: 1072, endPoint y: 447, distance: 100.6
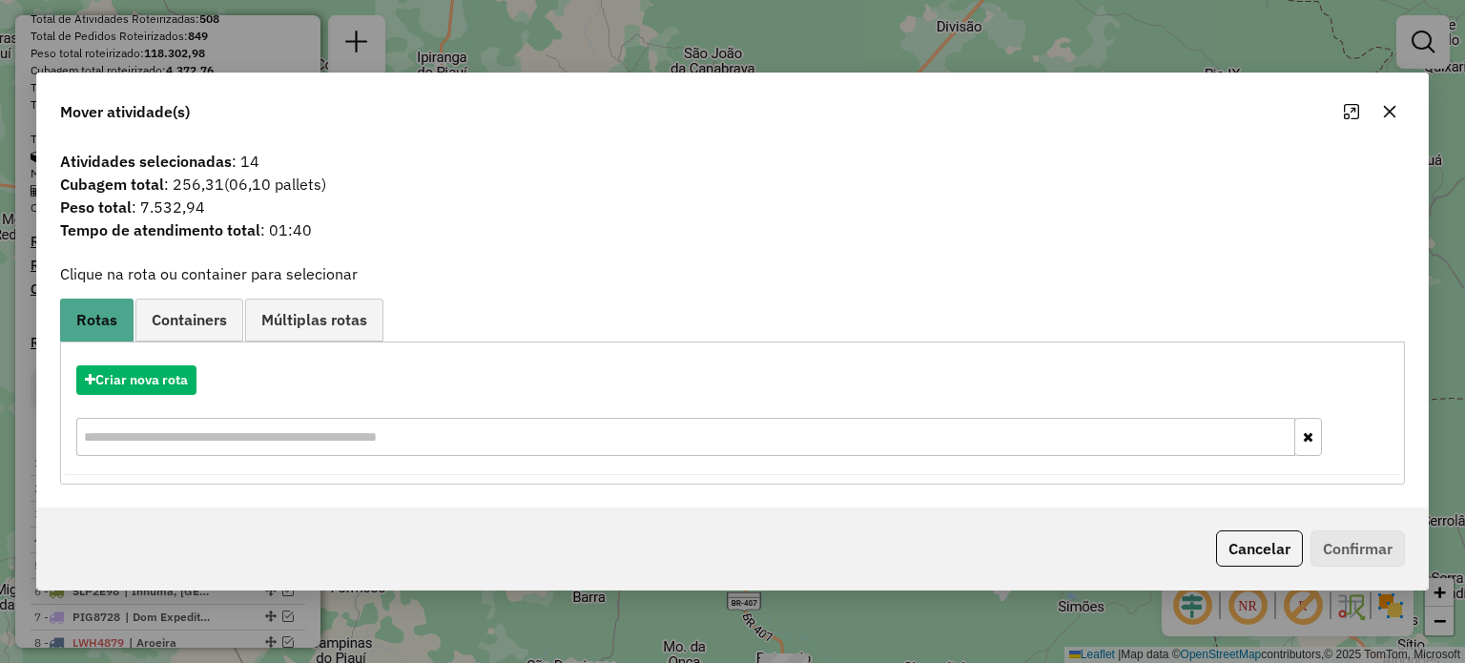
click at [1387, 113] on icon "button" at bounding box center [1389, 111] width 12 height 12
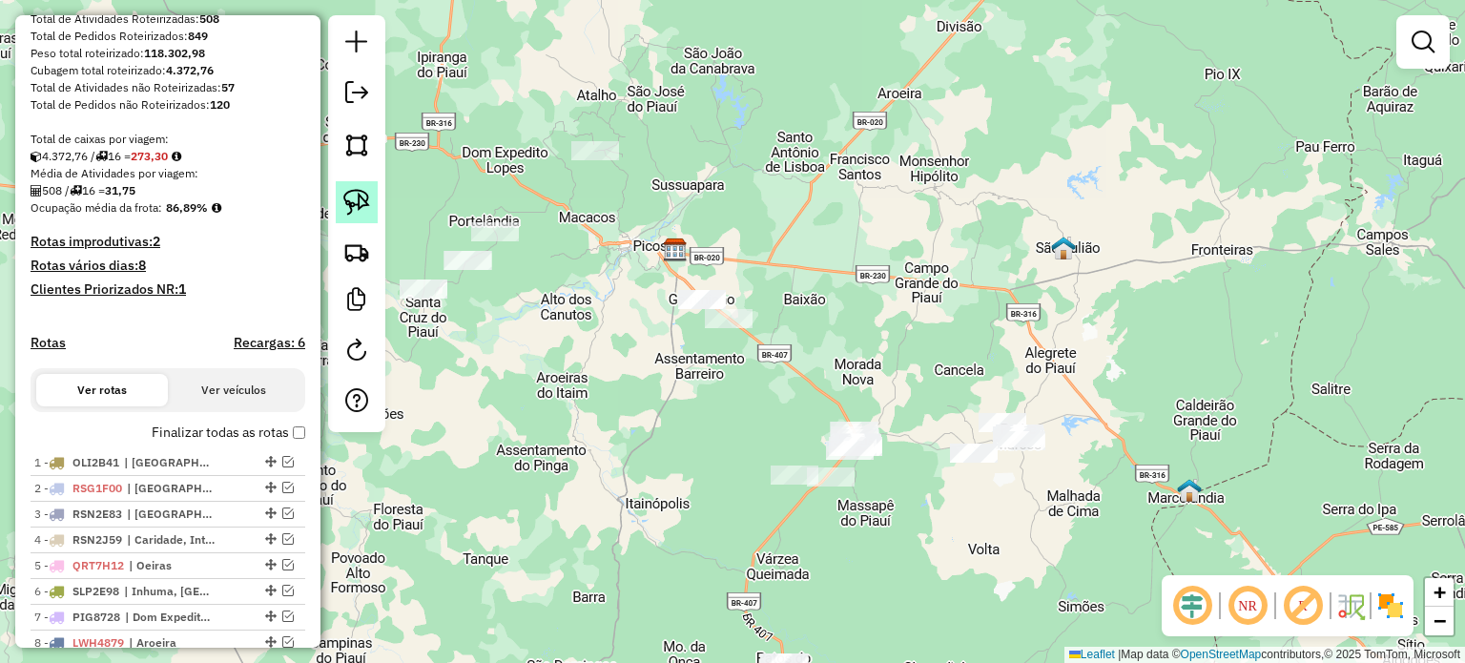
click at [366, 209] on img at bounding box center [356, 202] width 27 height 27
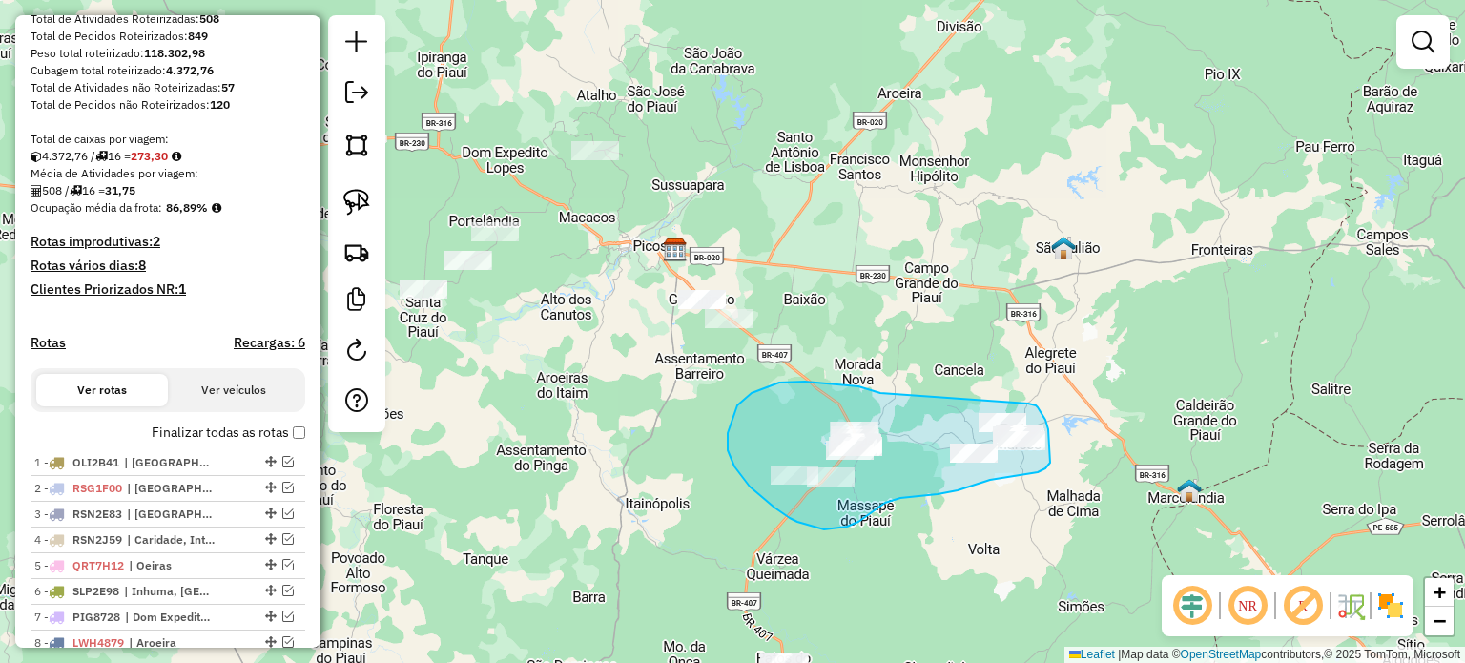
drag, startPoint x: 793, startPoint y: 382, endPoint x: 1024, endPoint y: 404, distance: 231.9
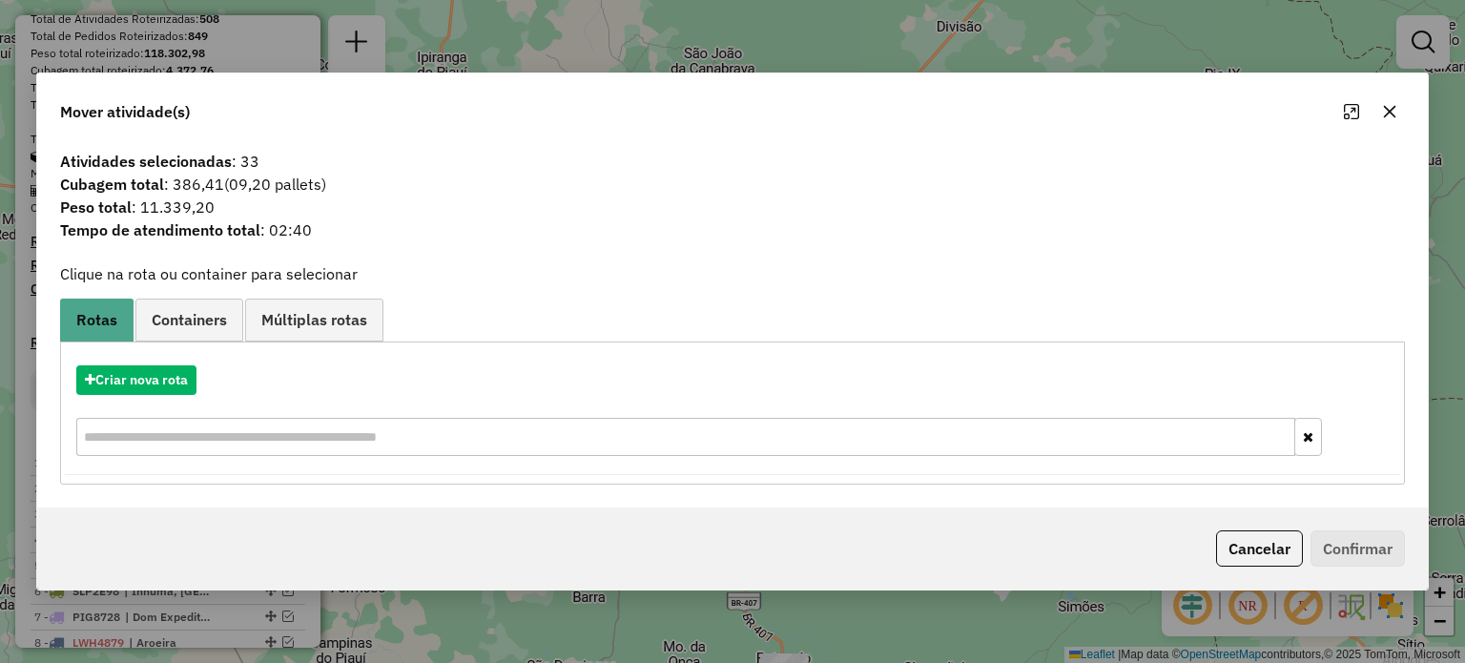
click at [1397, 114] on button "button" at bounding box center [1390, 111] width 31 height 31
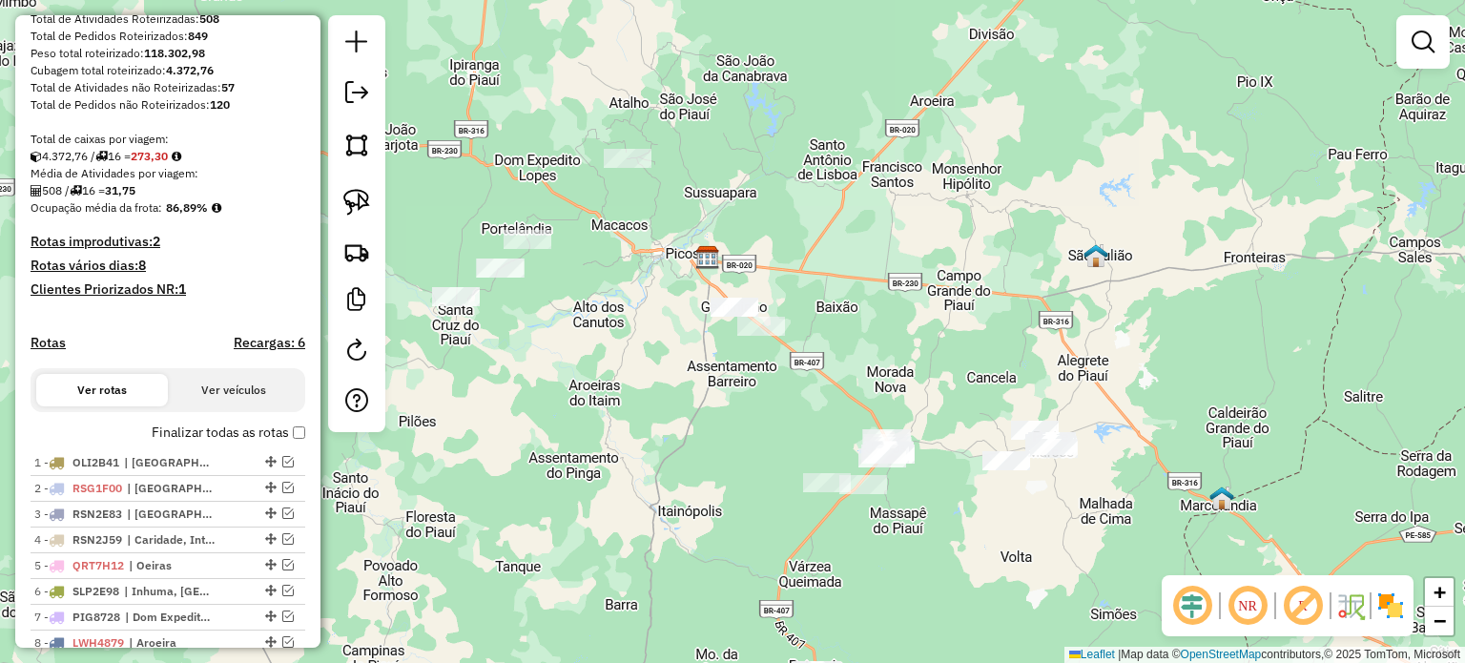
drag, startPoint x: 767, startPoint y: 275, endPoint x: 758, endPoint y: 298, distance: 24.5
click at [797, 283] on div "Janela de atendimento Grade de atendimento Capacidade Transportadoras Veículos …" at bounding box center [732, 331] width 1465 height 663
click at [371, 195] on link at bounding box center [357, 202] width 42 height 42
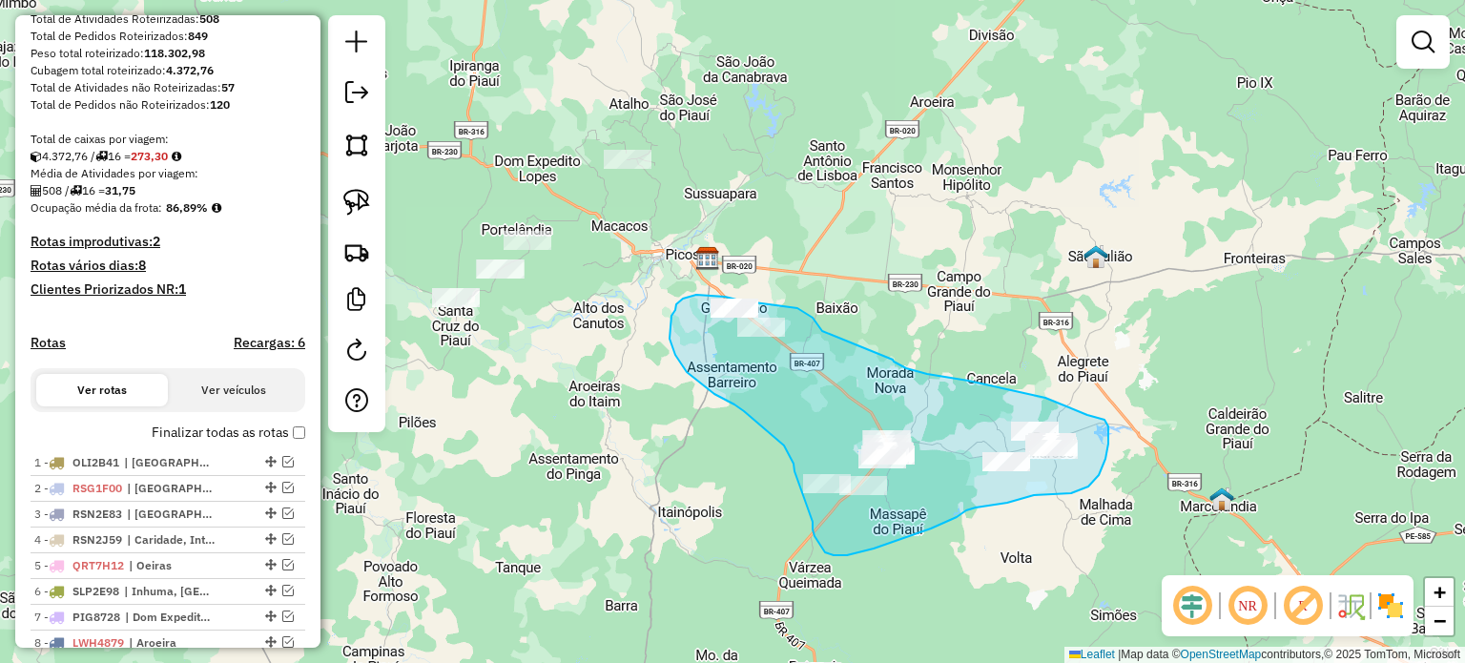
drag, startPoint x: 813, startPoint y: 318, endPoint x: 893, endPoint y: 360, distance: 90.5
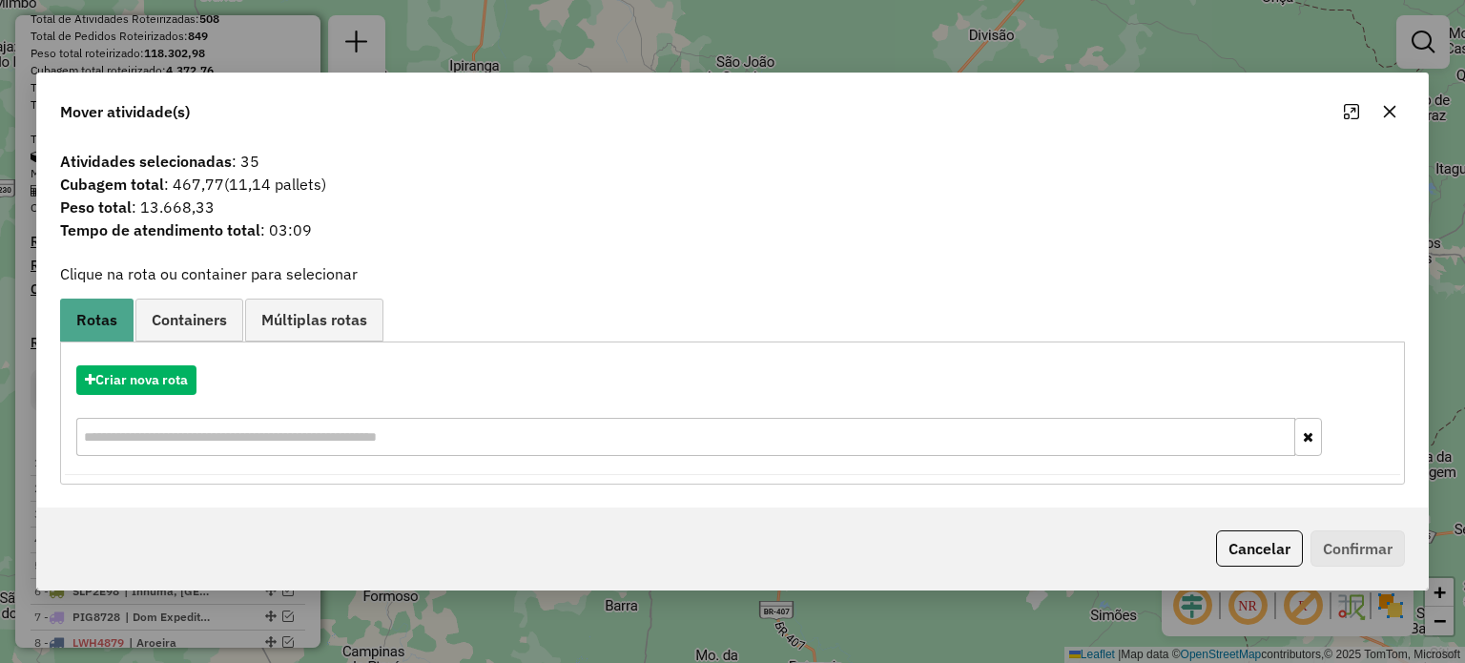
click at [1391, 114] on icon "button" at bounding box center [1389, 111] width 12 height 12
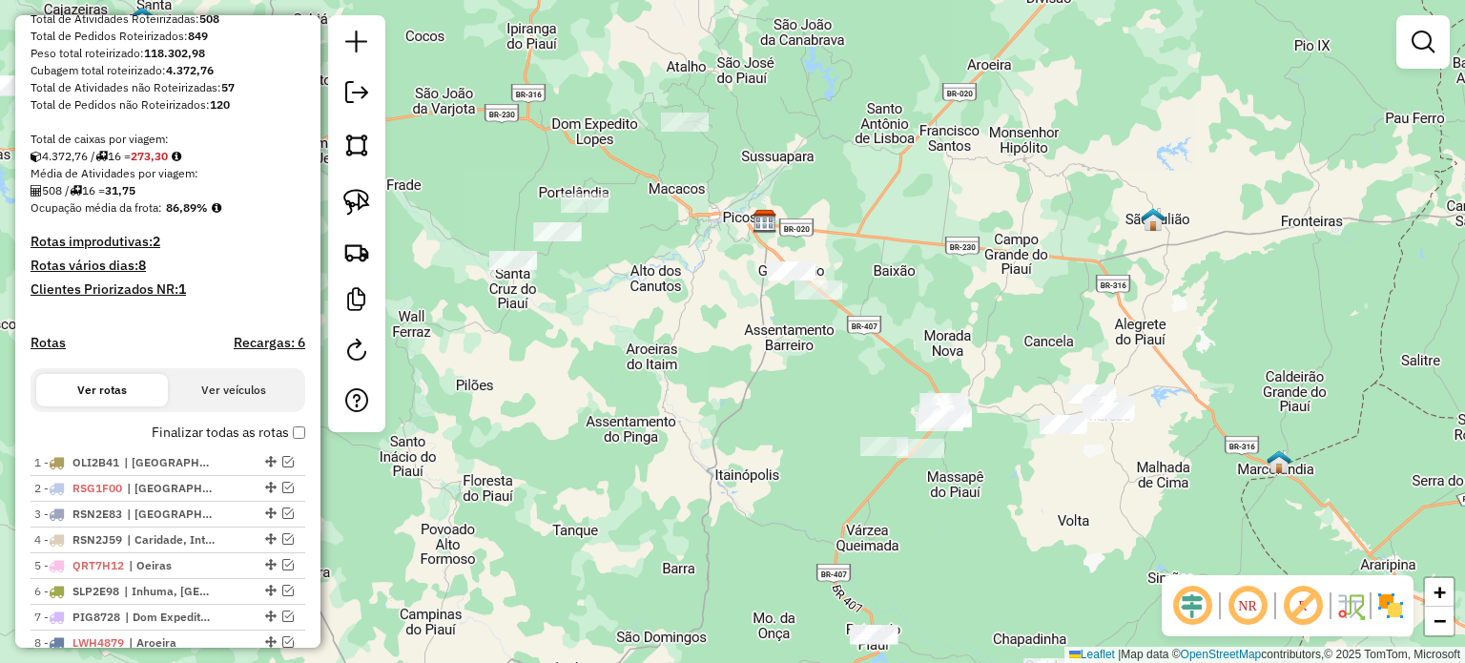
drag, startPoint x: 941, startPoint y: 404, endPoint x: 998, endPoint y: 366, distance: 68.3
click at [998, 366] on div "Janela de atendimento Grade de atendimento Capacidade Transportadoras Veículos …" at bounding box center [732, 331] width 1465 height 663
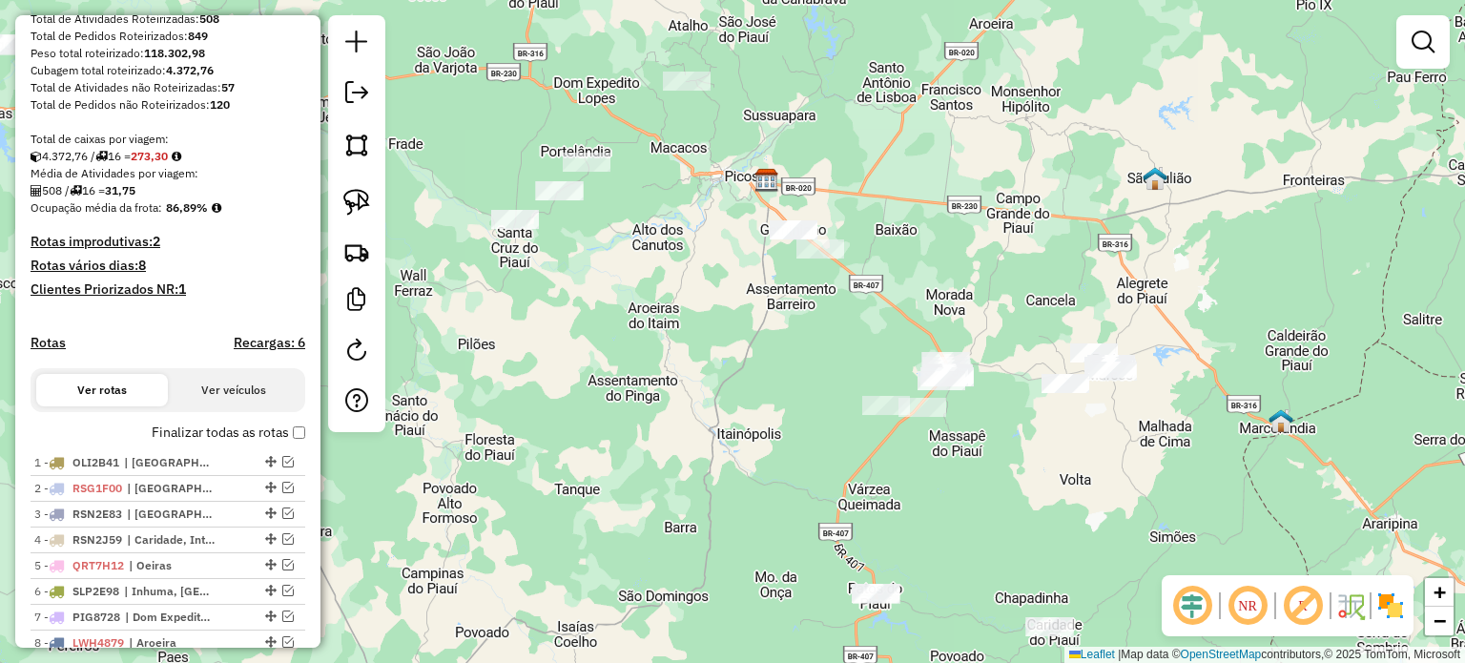
drag, startPoint x: 834, startPoint y: 540, endPoint x: 850, endPoint y: 93, distance: 447.7
click at [847, 112] on div "Janela de atendimento Grade de atendimento Capacidade Transportadoras Veículos …" at bounding box center [732, 331] width 1465 height 663
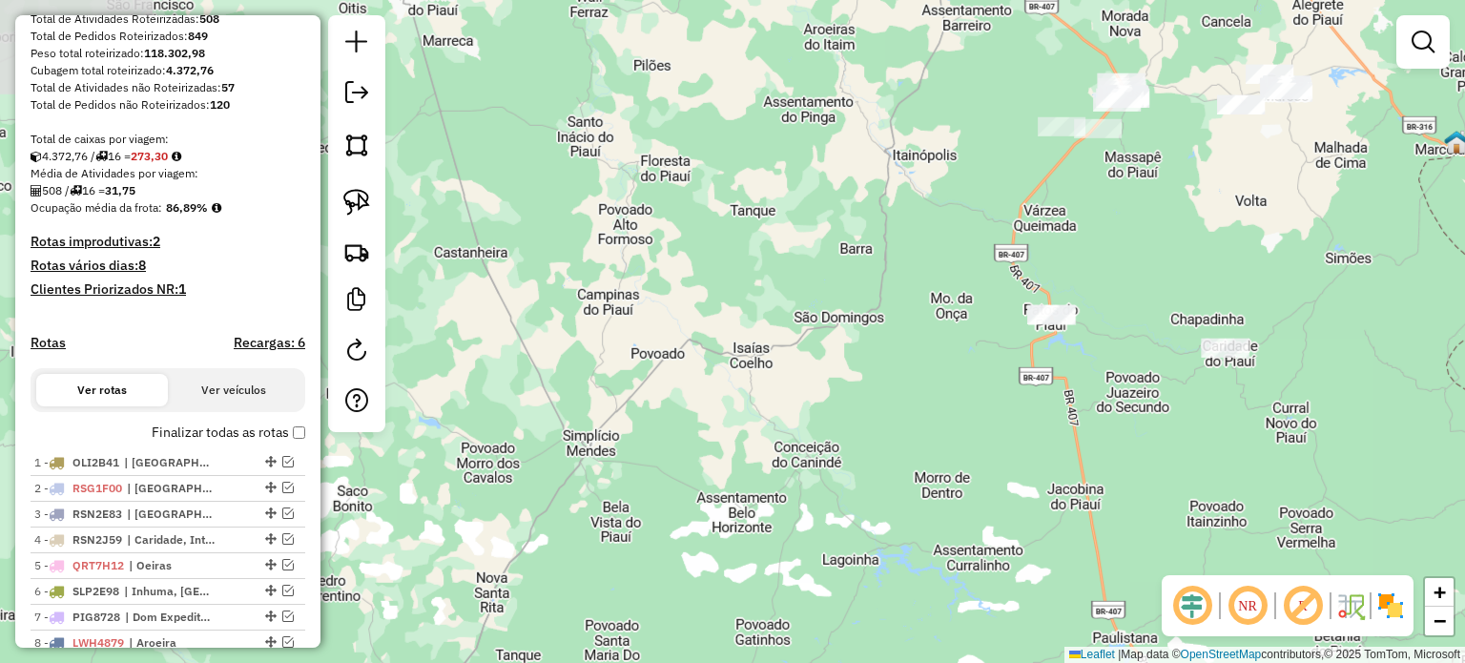
drag, startPoint x: 924, startPoint y: 127, endPoint x: 1044, endPoint y: 579, distance: 467.6
click at [1044, 579] on div "Janela de atendimento Grade de atendimento Capacidade Transportadoras Veículos …" at bounding box center [732, 331] width 1465 height 663
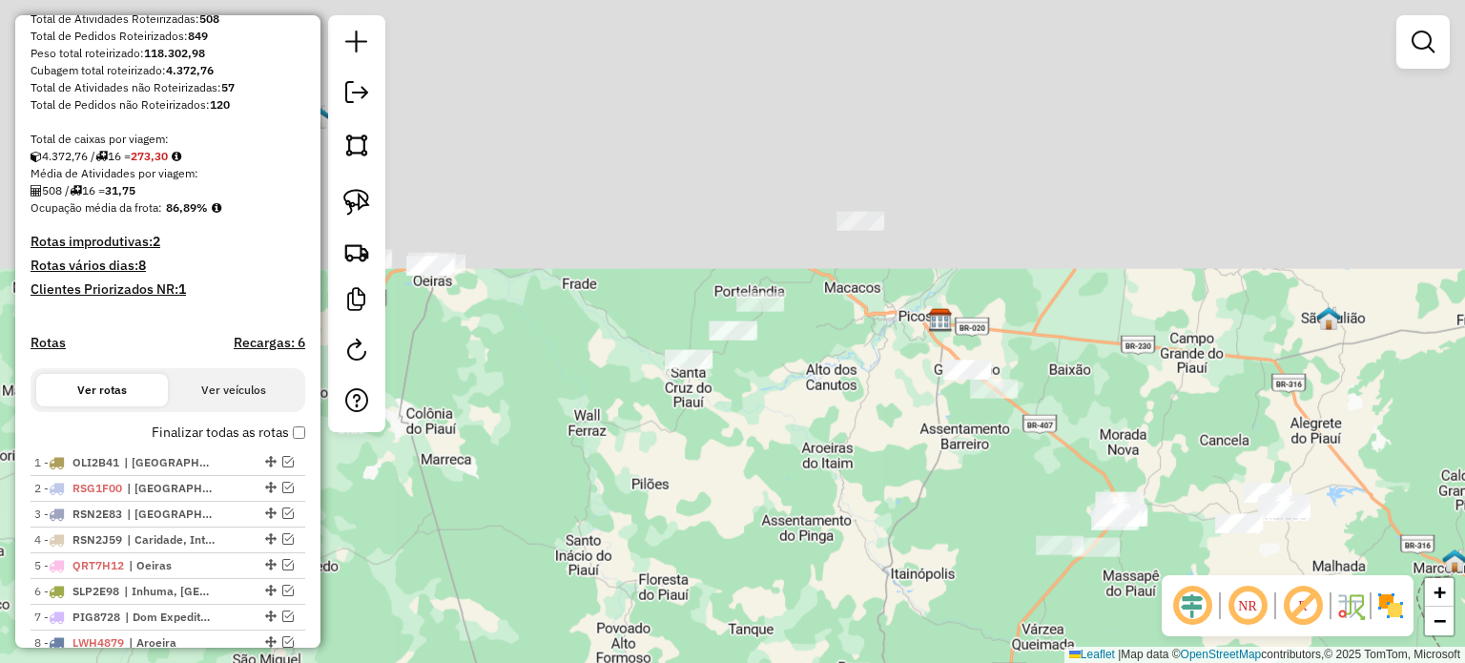
drag, startPoint x: 889, startPoint y: 261, endPoint x: 888, endPoint y: 682, distance: 420.7
click at [888, 662] on html "Aguarde... Pop-up bloqueado! Seu navegador bloqueou automáticamente a abertura …" at bounding box center [732, 331] width 1465 height 663
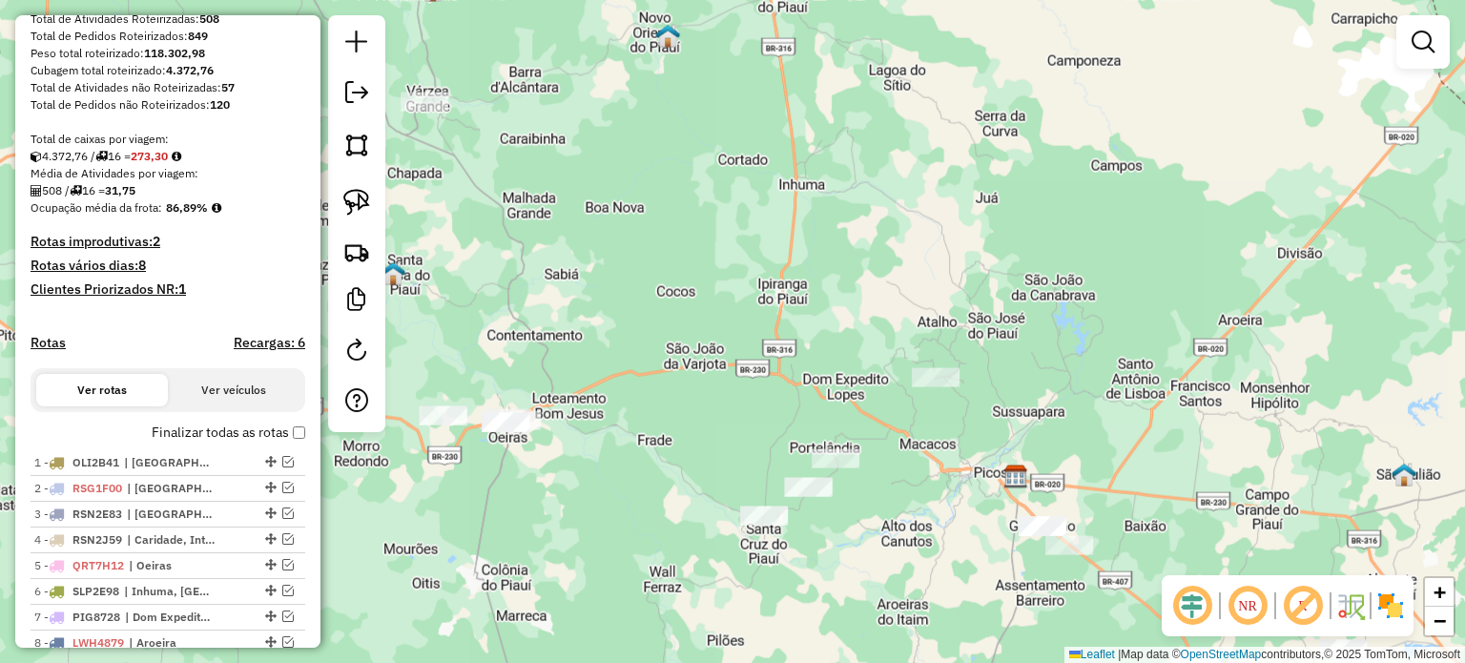
drag, startPoint x: 780, startPoint y: 420, endPoint x: 854, endPoint y: 567, distance: 164.2
click at [854, 567] on div "Janela de atendimento Grade de atendimento Capacidade Transportadoras Veículos …" at bounding box center [732, 331] width 1465 height 663
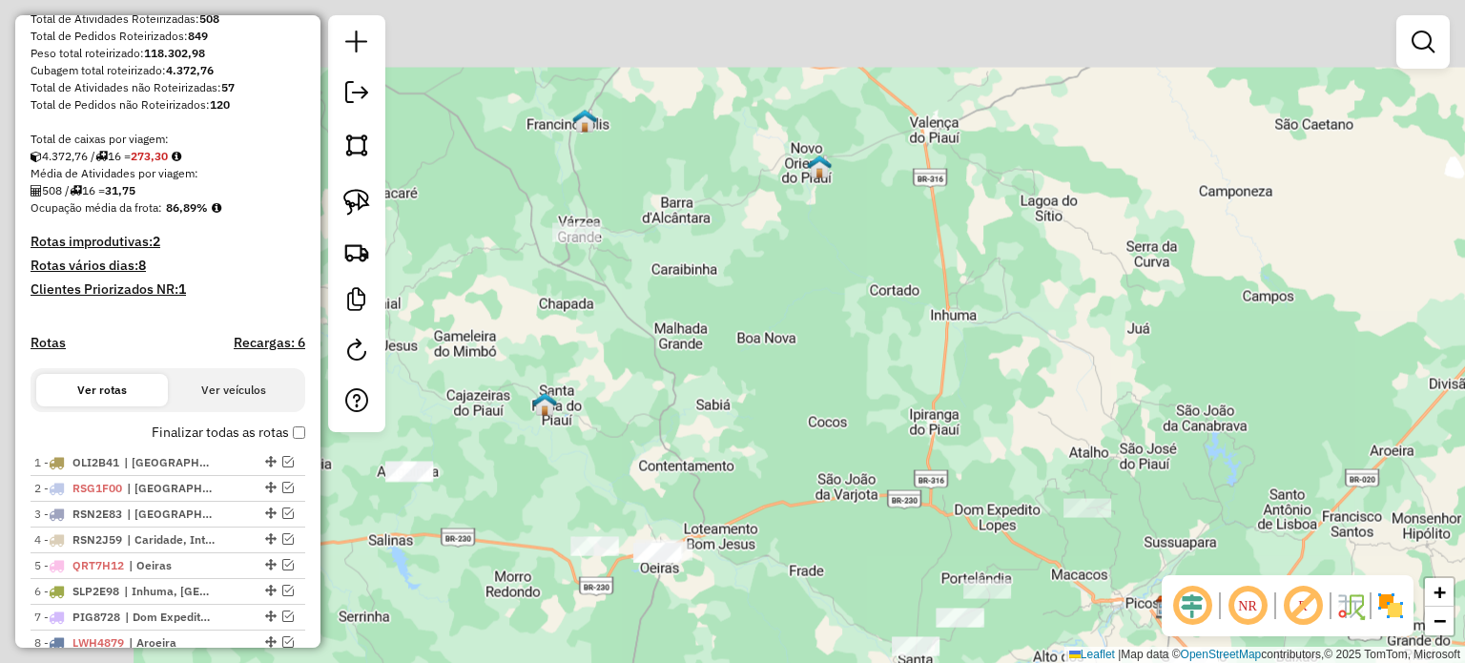
drag, startPoint x: 691, startPoint y: 471, endPoint x: 842, endPoint y: 602, distance: 200.2
click at [842, 602] on div "Janela de atendimento Grade de atendimento Capacidade Transportadoras Veículos …" at bounding box center [732, 331] width 1465 height 663
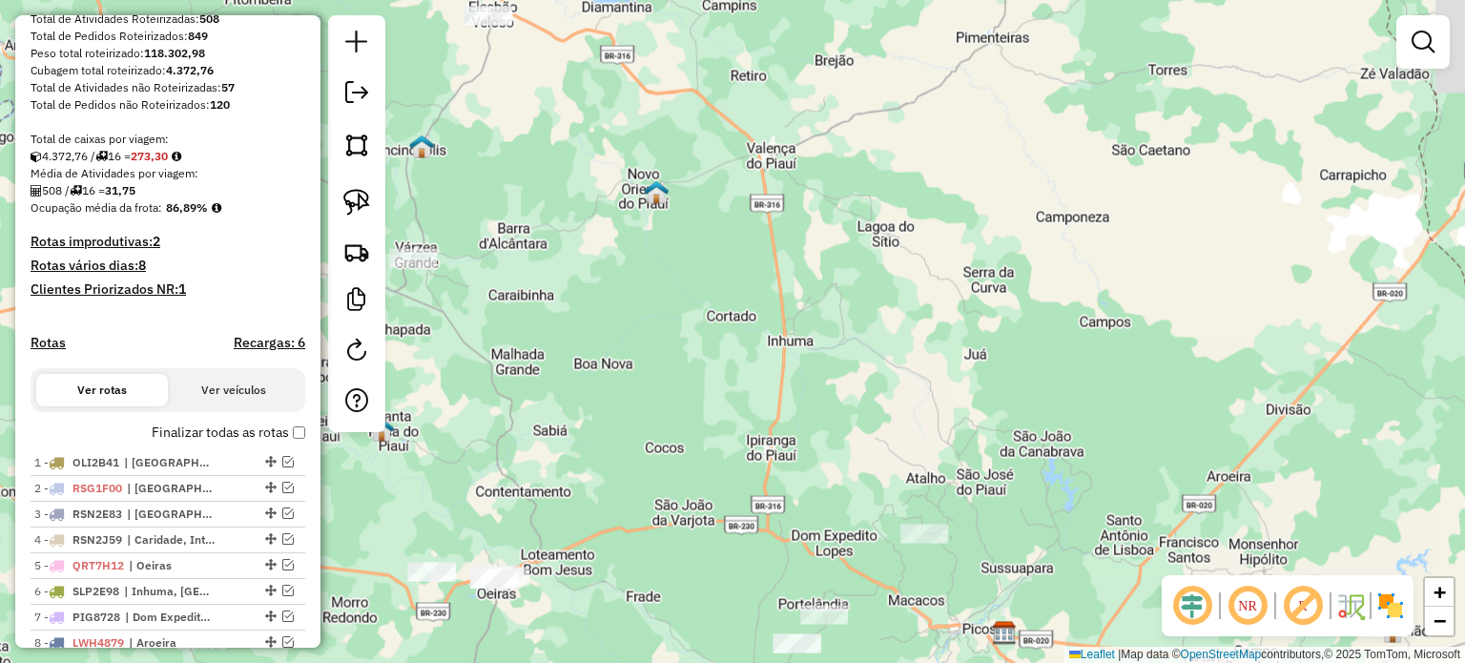
drag, startPoint x: 679, startPoint y: 459, endPoint x: 465, endPoint y: 398, distance: 223.1
click at [472, 414] on div "Janela de atendimento Grade de atendimento Capacidade Transportadoras Veículos …" at bounding box center [732, 331] width 1465 height 663
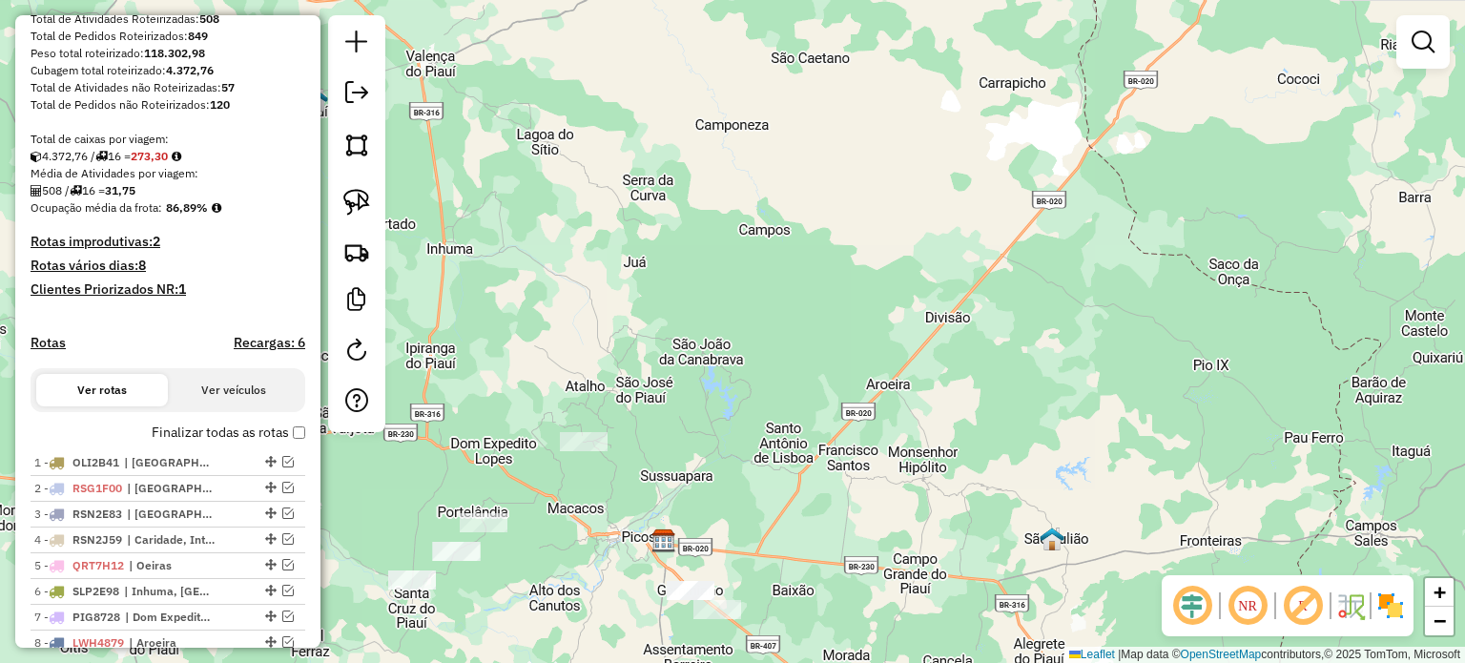
drag, startPoint x: 886, startPoint y: 610, endPoint x: 584, endPoint y: 623, distance: 302.7
click at [587, 623] on div "Janela de atendimento Grade de atendimento Capacidade Transportadoras Veículos …" at bounding box center [732, 331] width 1465 height 663
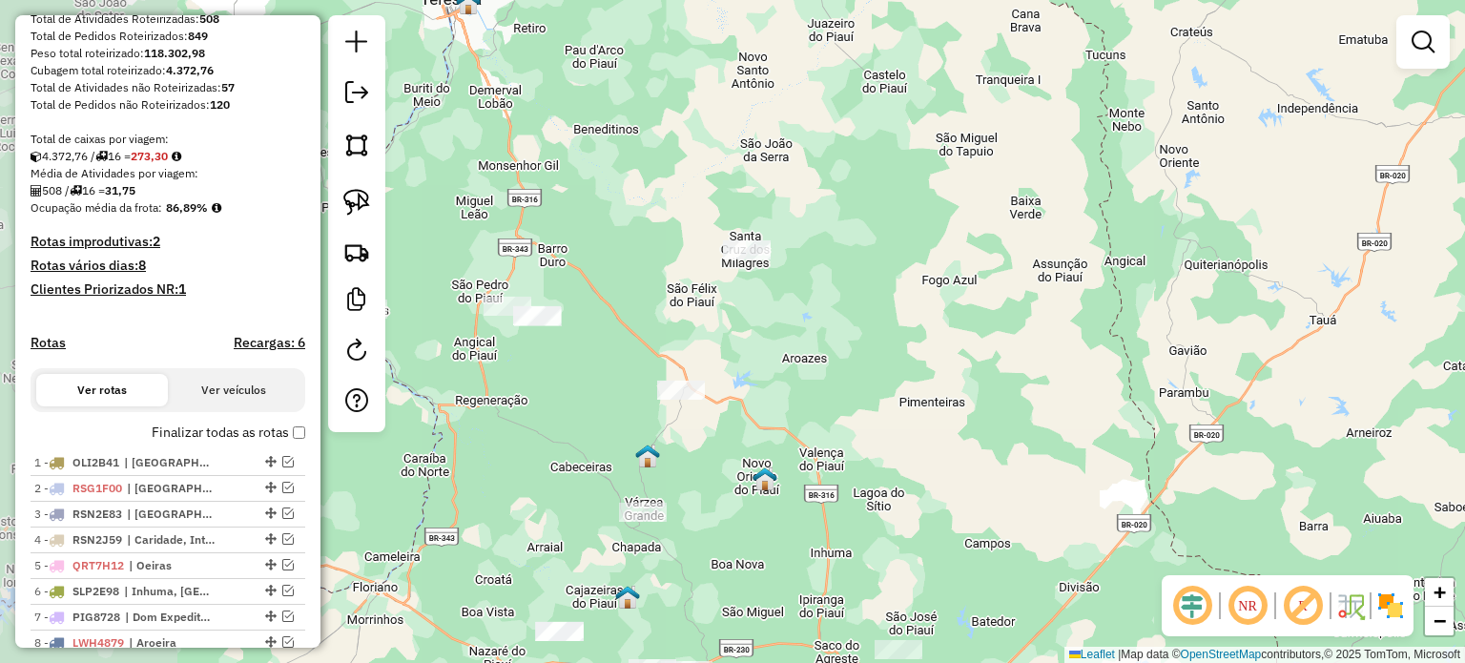
drag, startPoint x: 797, startPoint y: 316, endPoint x: 1034, endPoint y: 476, distance: 285.7
click at [1034, 476] on div "Janela de atendimento Grade de atendimento Capacidade Transportadoras Veículos …" at bounding box center [732, 331] width 1465 height 663
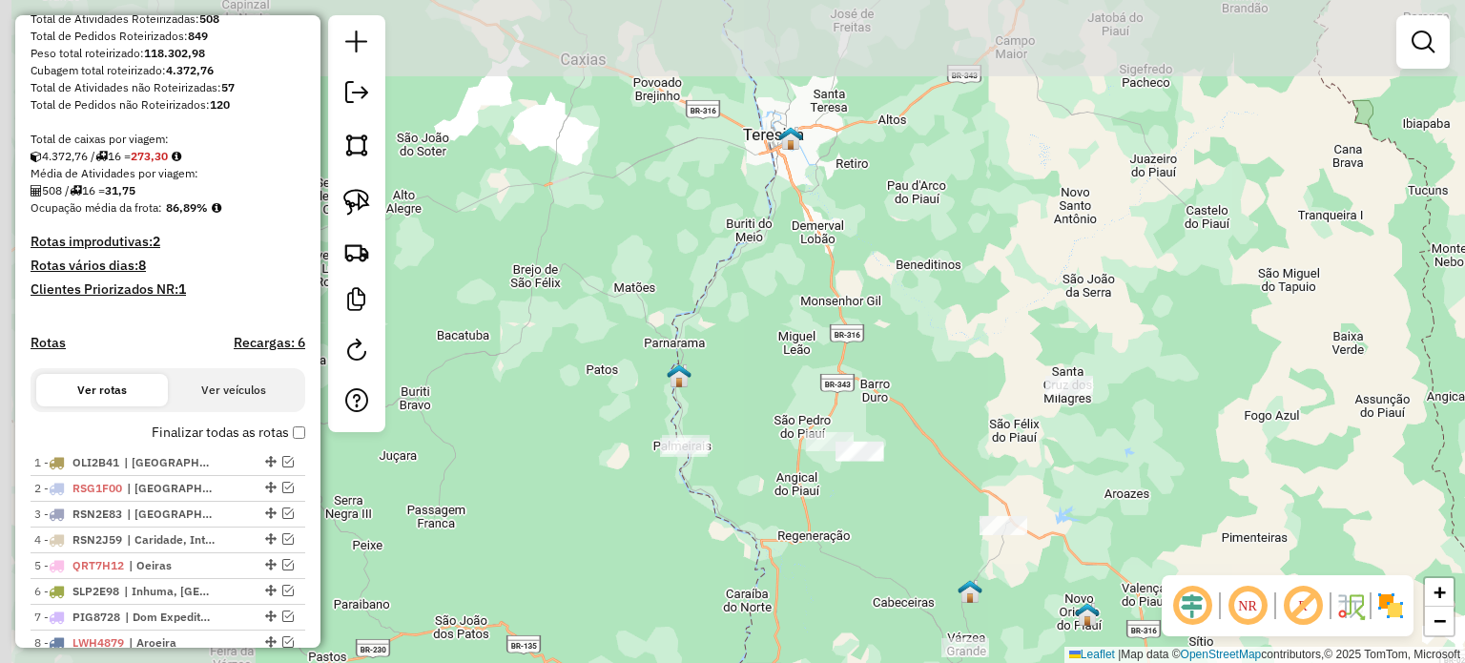
drag, startPoint x: 920, startPoint y: 406, endPoint x: 1192, endPoint y: 517, distance: 294.4
click at [1192, 517] on div "Janela de atendimento Grade de atendimento Capacidade Transportadoras Veículos …" at bounding box center [732, 331] width 1465 height 663
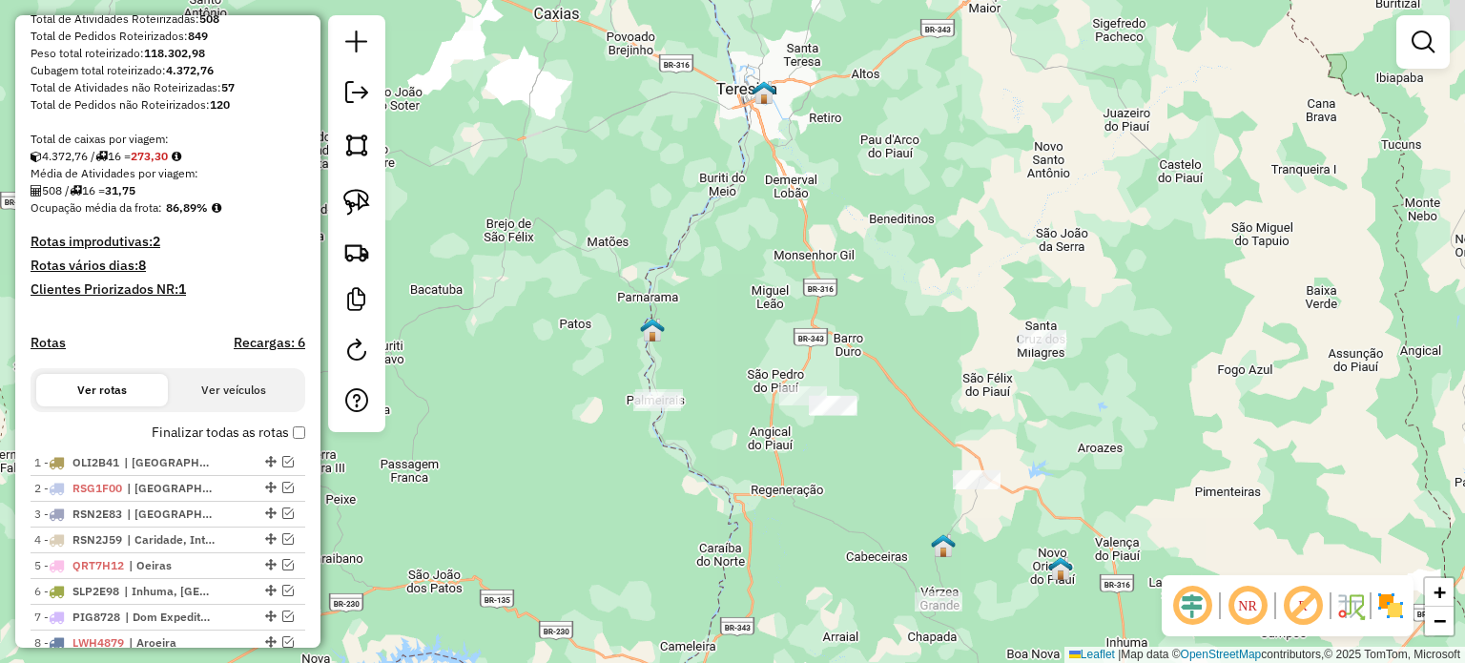
drag, startPoint x: 916, startPoint y: 453, endPoint x: 887, endPoint y: 414, distance: 48.5
click at [887, 414] on div "Janela de atendimento Grade de atendimento Capacidade Transportadoras Veículos …" at bounding box center [732, 331] width 1465 height 663
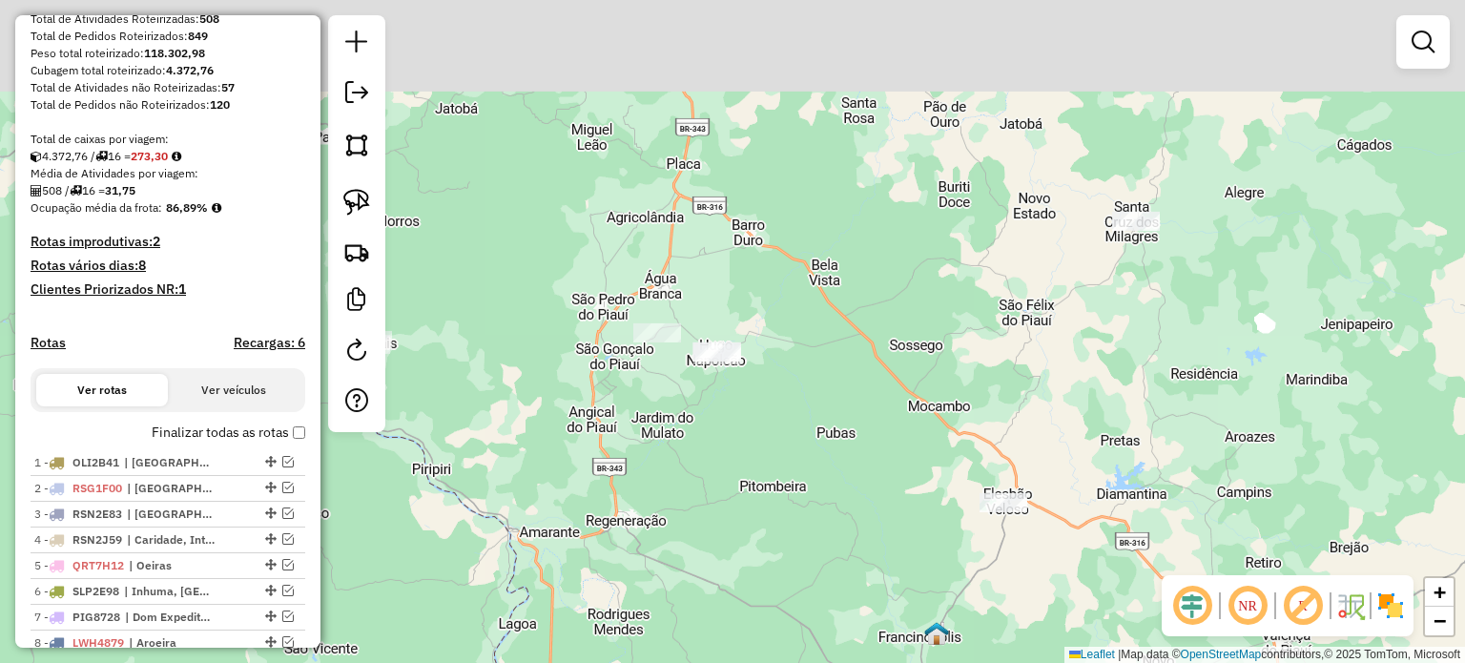
drag, startPoint x: 958, startPoint y: 451, endPoint x: 997, endPoint y: 514, distance: 74.1
click at [997, 514] on div "Janela de atendimento Grade de atendimento Capacidade Transportadoras Veículos …" at bounding box center [732, 331] width 1465 height 663
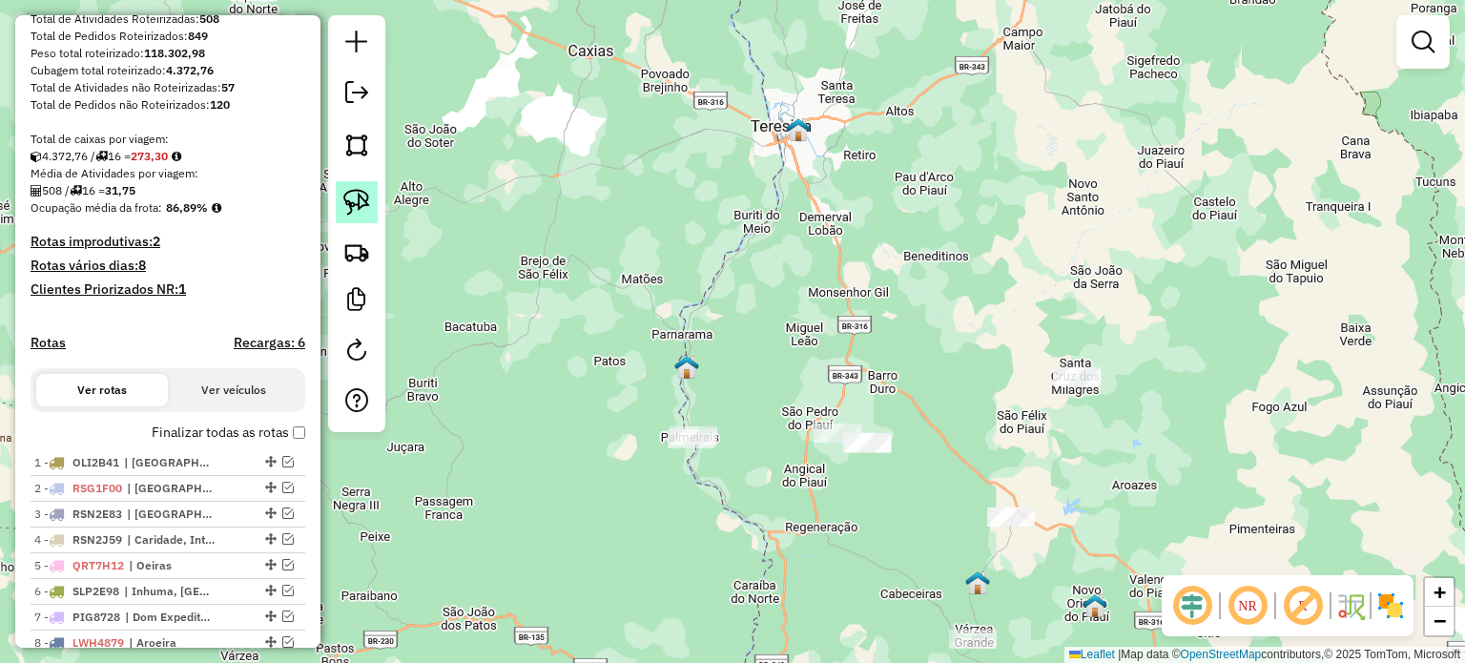
click at [363, 202] on img at bounding box center [356, 202] width 27 height 27
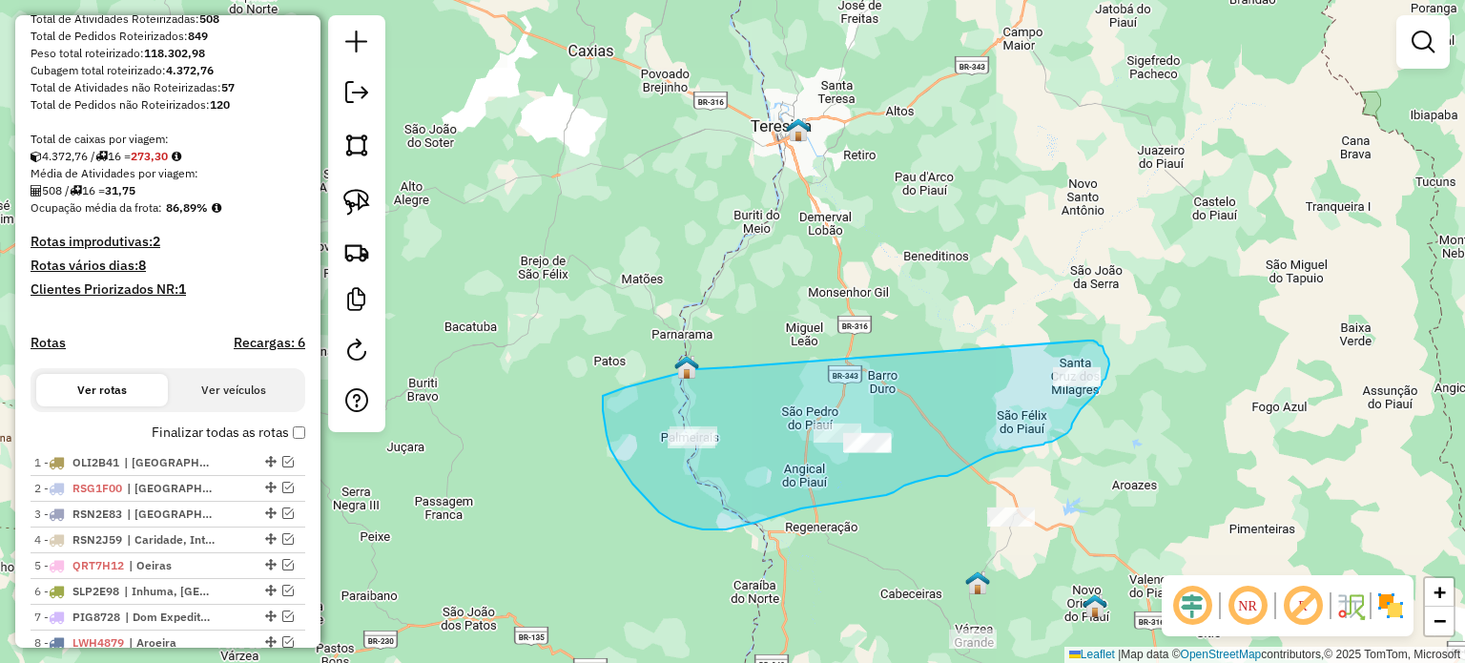
drag, startPoint x: 695, startPoint y: 369, endPoint x: 1019, endPoint y: 354, distance: 323.7
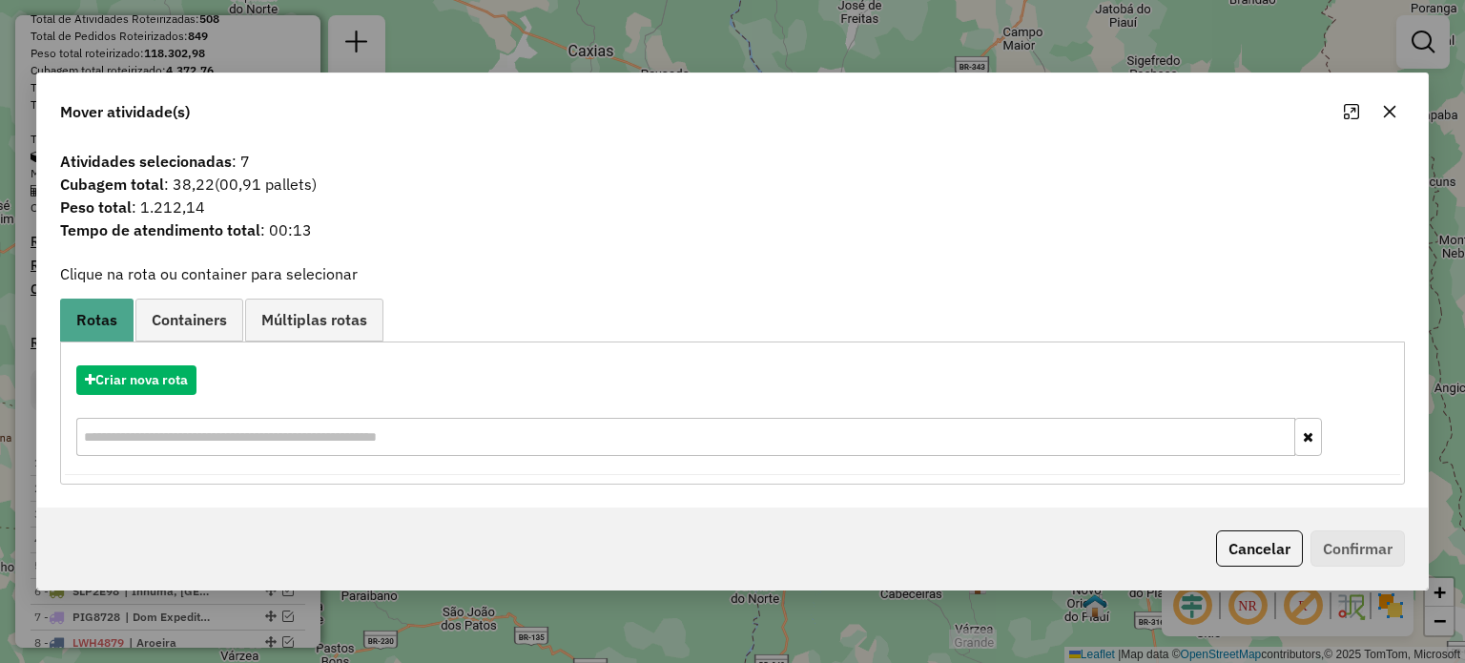
click at [1391, 110] on icon "button" at bounding box center [1389, 111] width 12 height 12
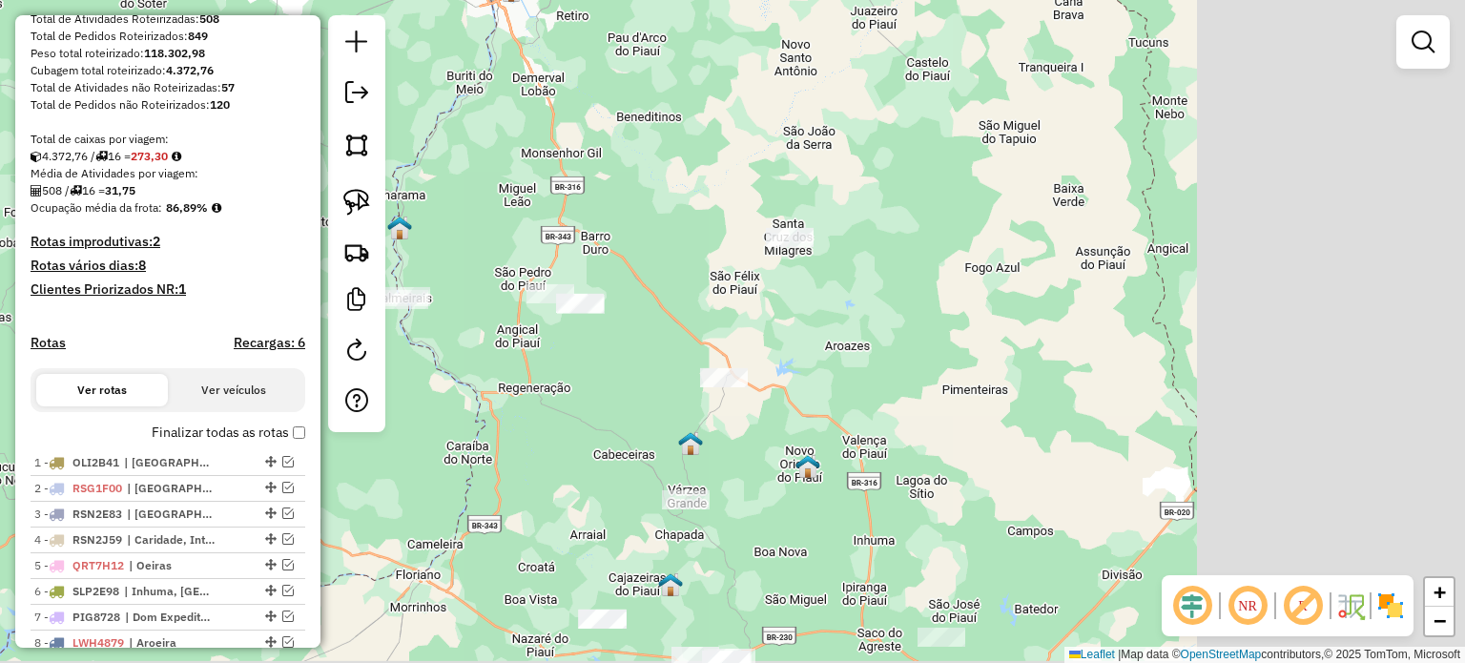
drag, startPoint x: 1077, startPoint y: 301, endPoint x: 413, endPoint y: 72, distance: 702.6
click at [440, 72] on div "Janela de atendimento Grade de atendimento Capacidade Transportadoras Veículos …" at bounding box center [732, 331] width 1465 height 663
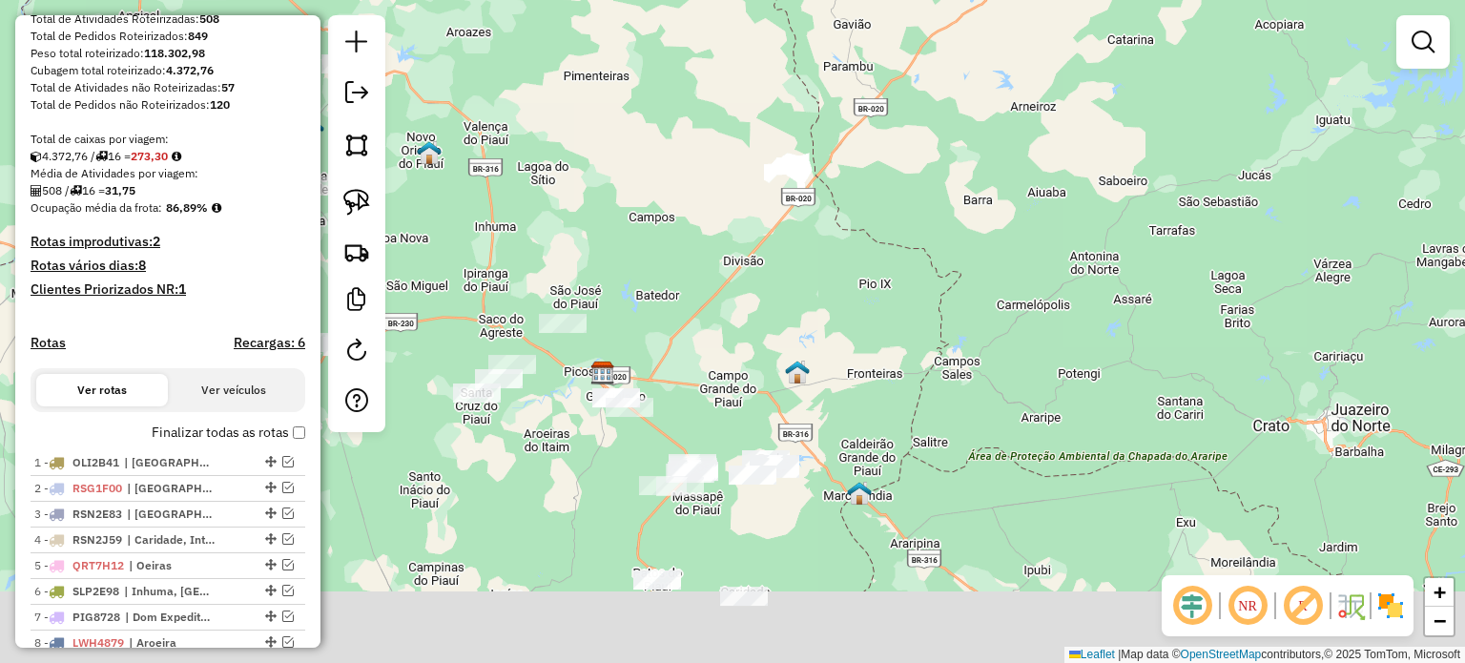
drag, startPoint x: 731, startPoint y: 462, endPoint x: 778, endPoint y: 207, distance: 259.1
click at [777, 207] on div "Janela de atendimento Grade de atendimento Capacidade Transportadoras Veículos …" at bounding box center [732, 331] width 1465 height 663
